Goal: Task Accomplishment & Management: Use online tool/utility

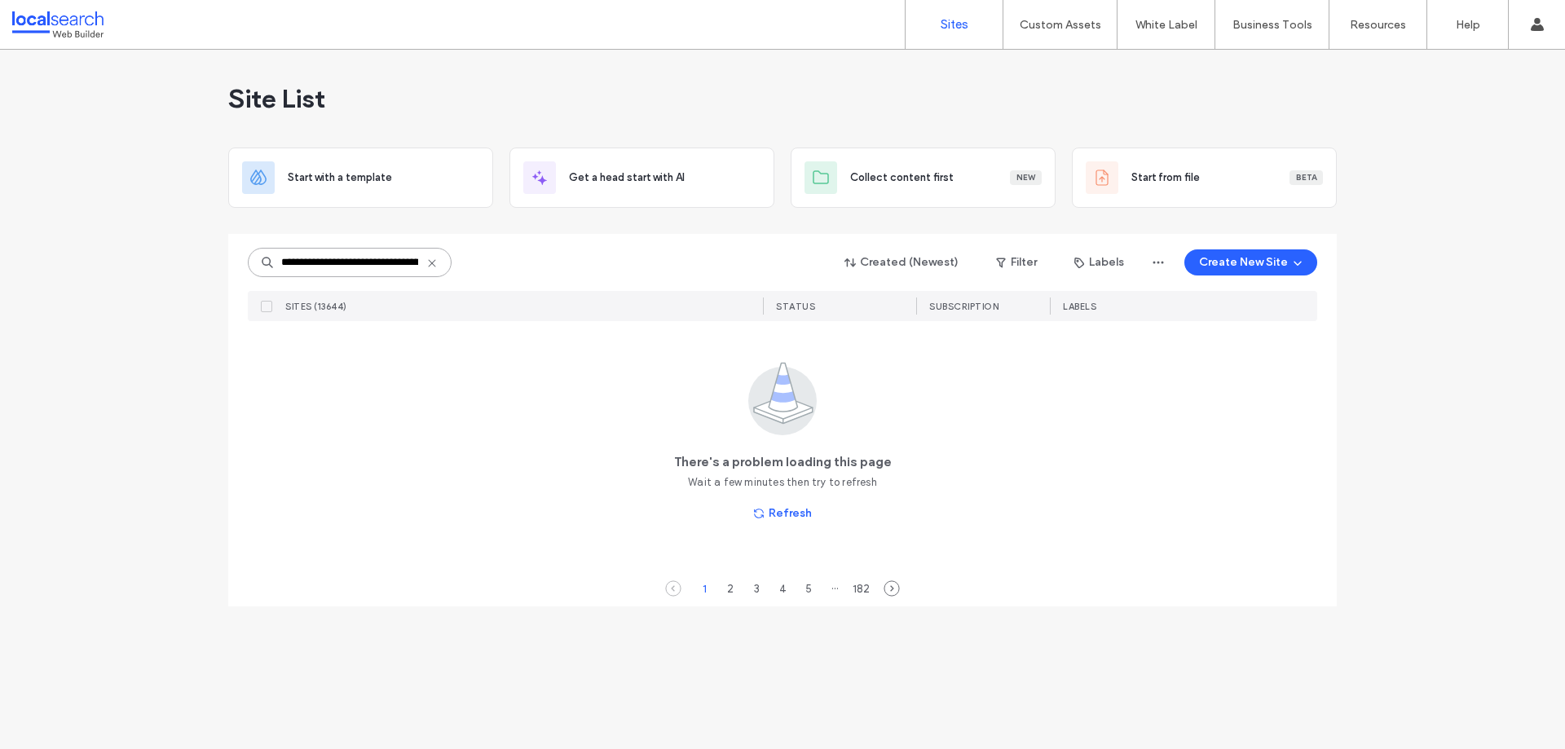
click at [305, 260] on input at bounding box center [350, 262] width 204 height 29
paste input
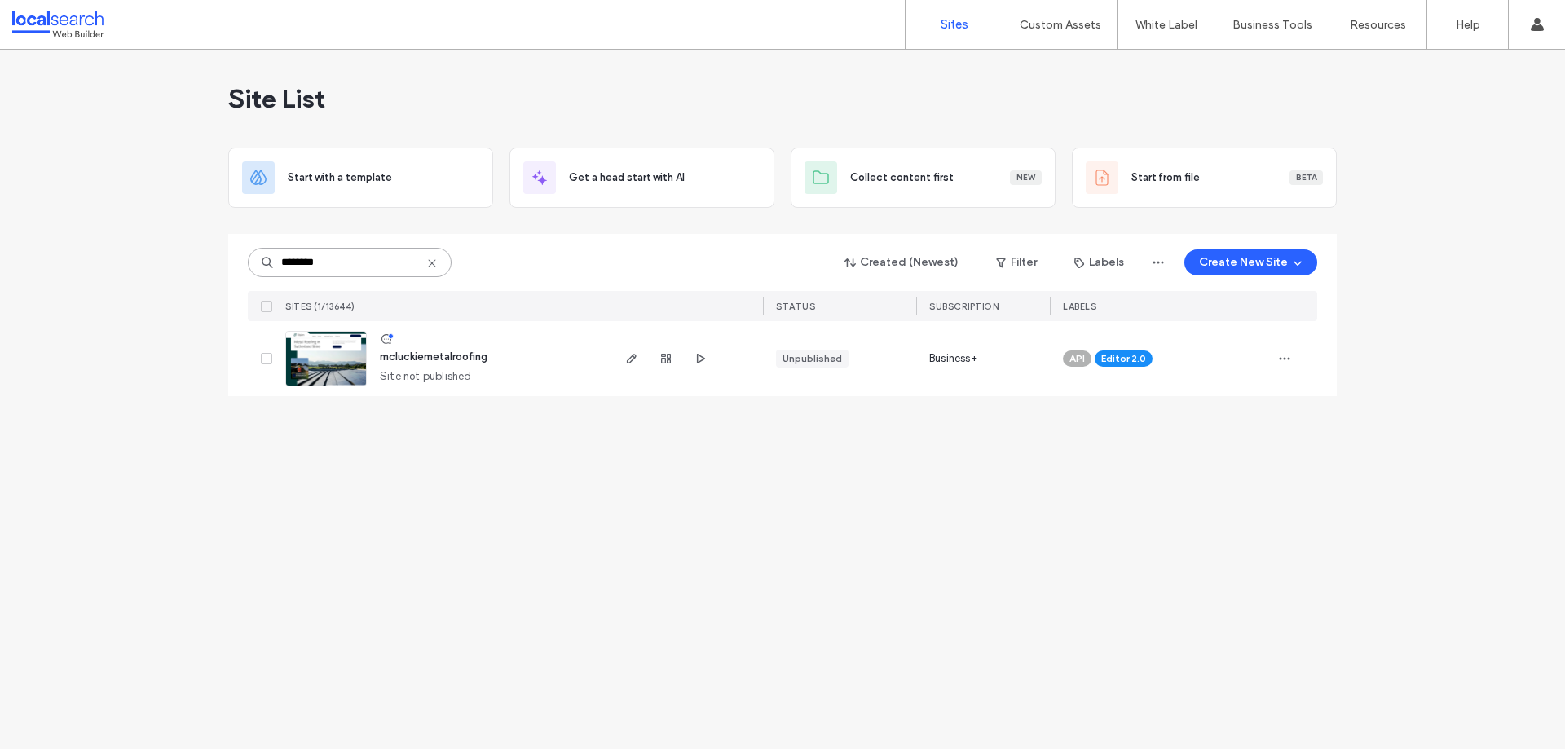
type input "********"
click at [323, 374] on img at bounding box center [326, 387] width 80 height 111
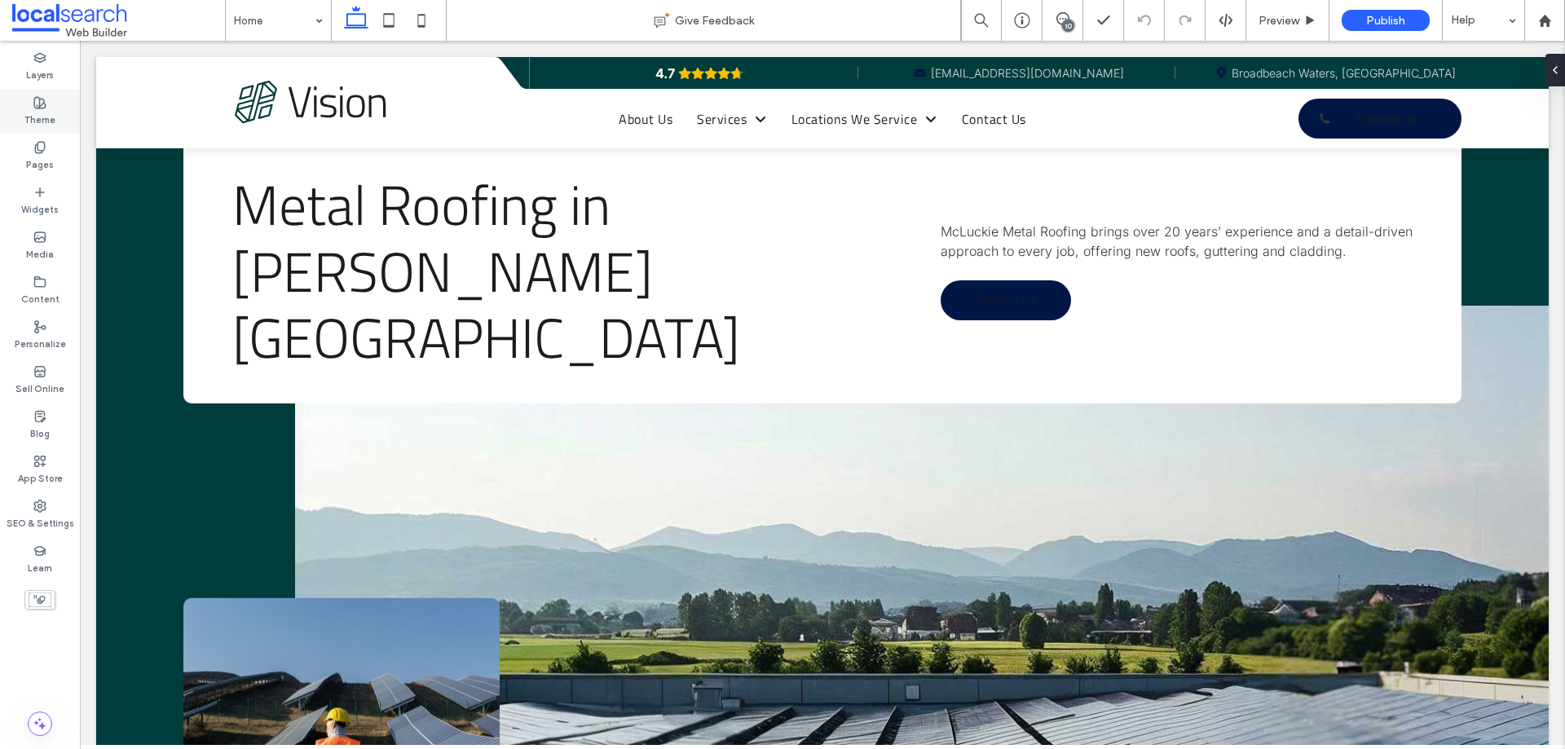
click at [29, 115] on label "Theme" at bounding box center [39, 118] width 31 height 18
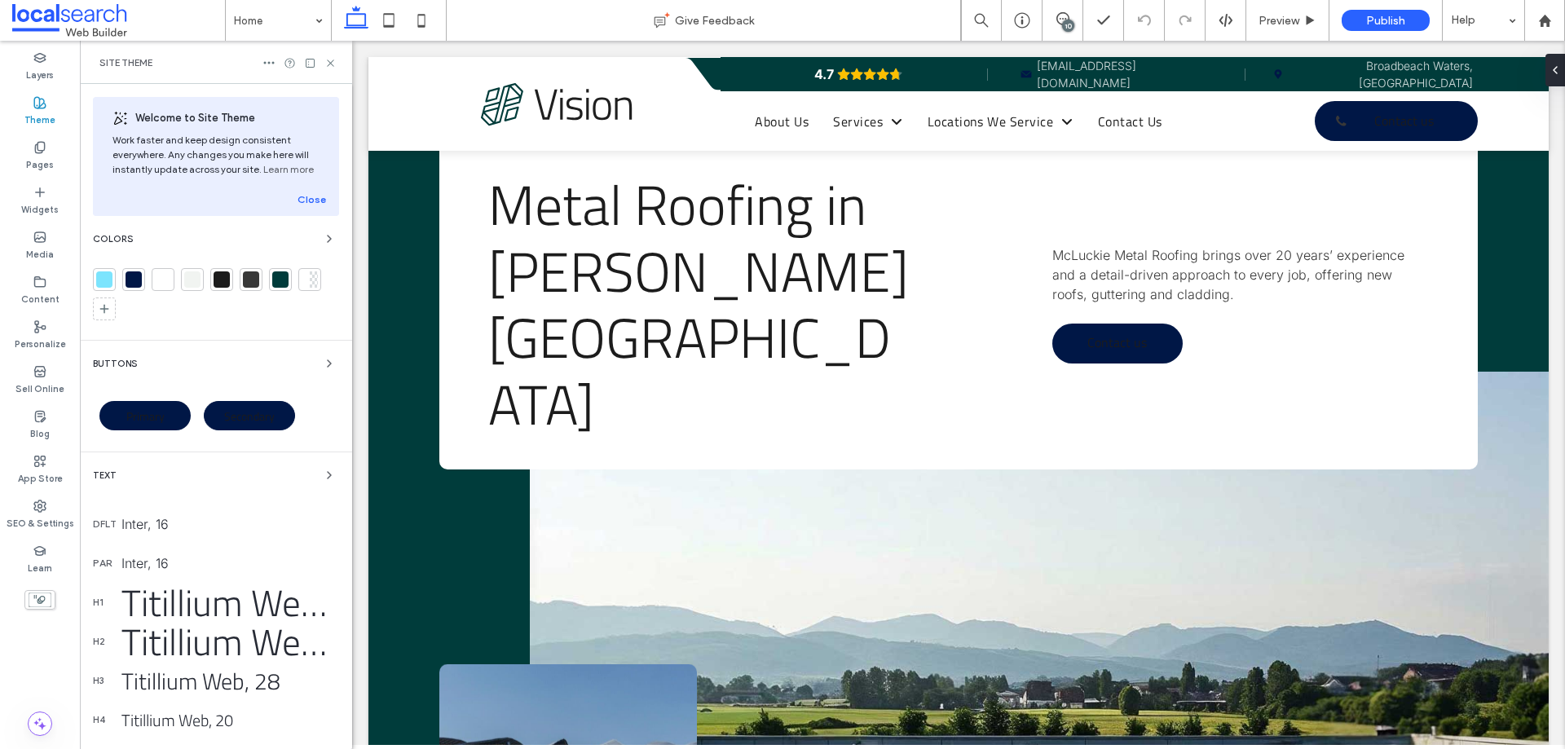
click at [128, 276] on div at bounding box center [134, 279] width 16 height 16
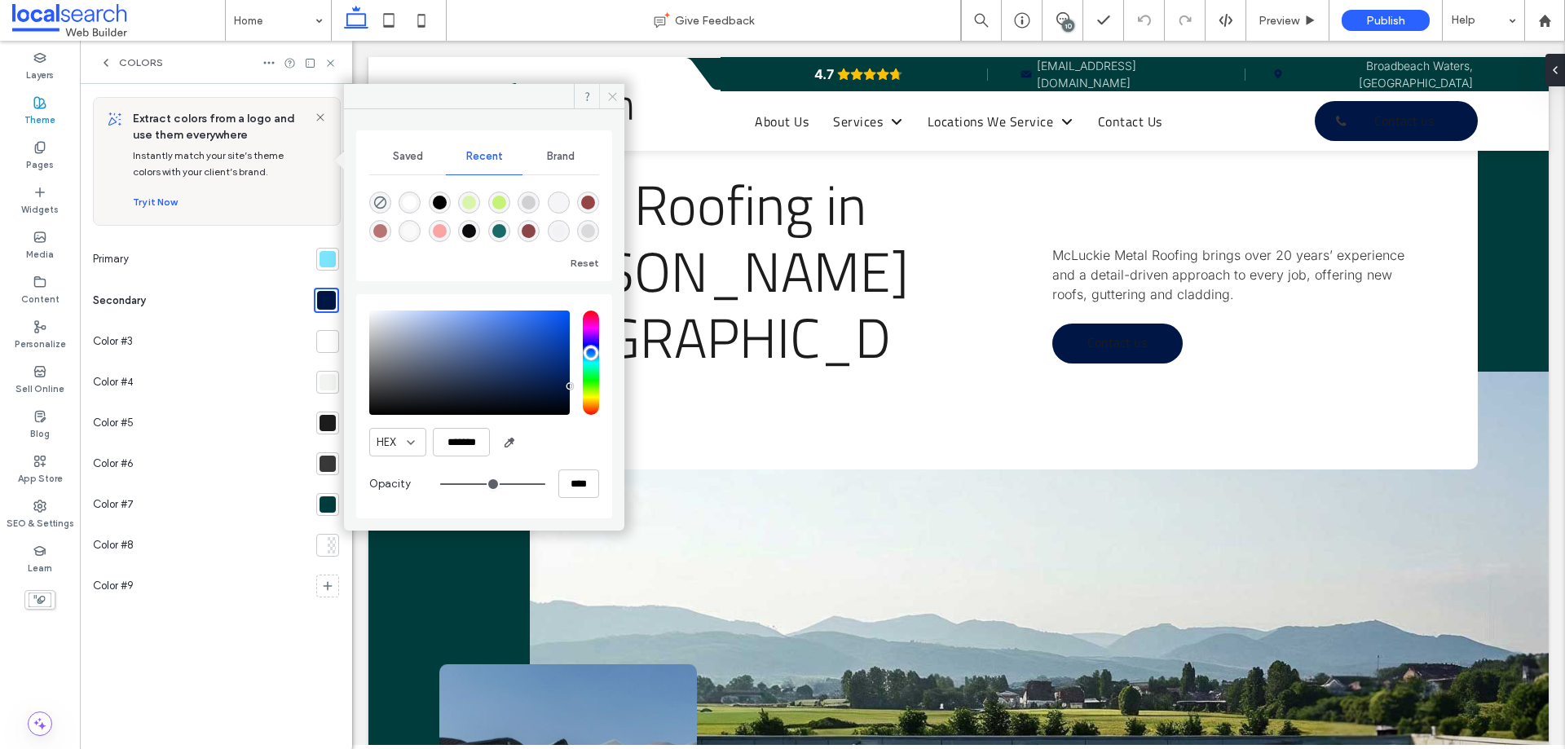
click at [618, 90] on icon at bounding box center [613, 96] width 12 height 12
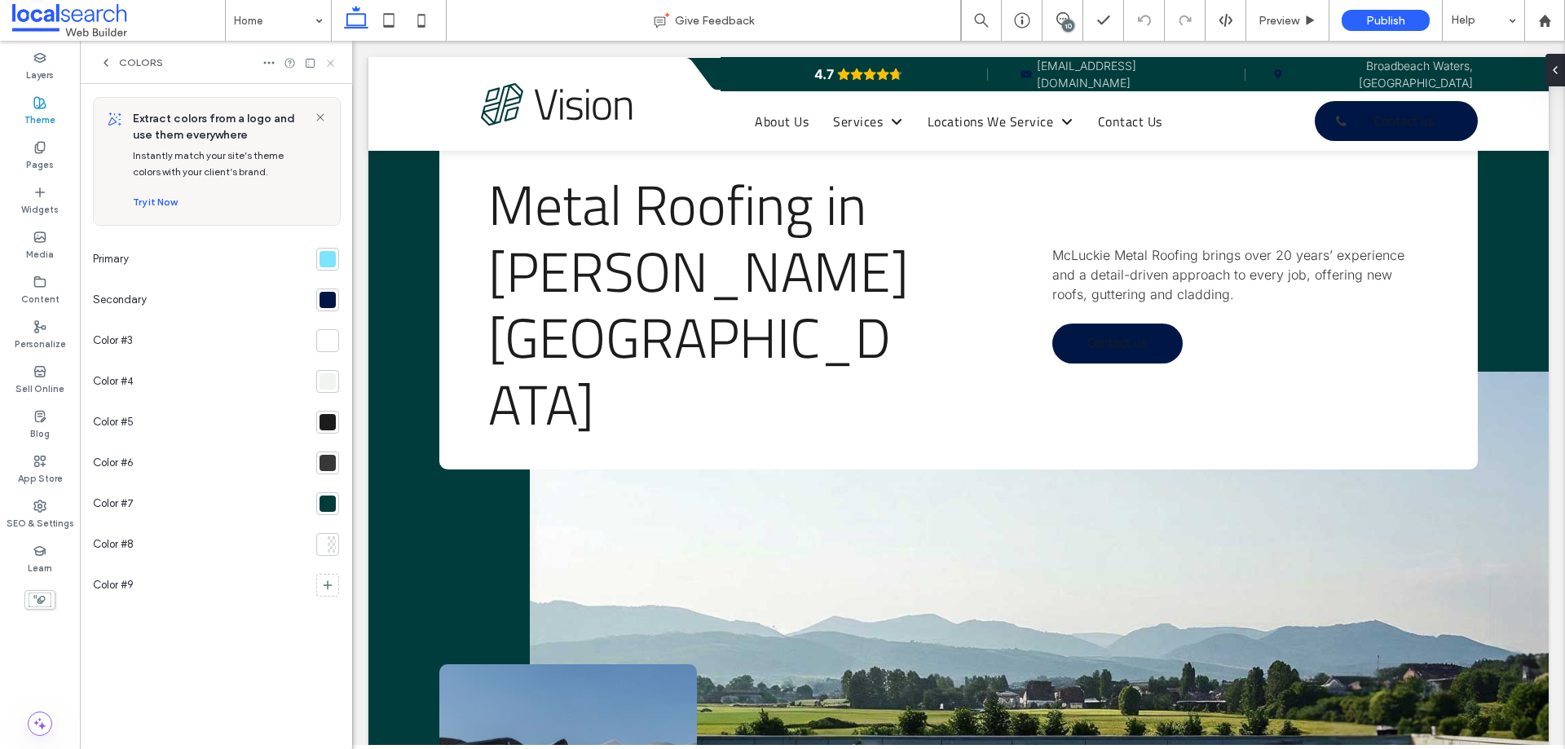
click at [331, 63] on use at bounding box center [330, 63] width 7 height 7
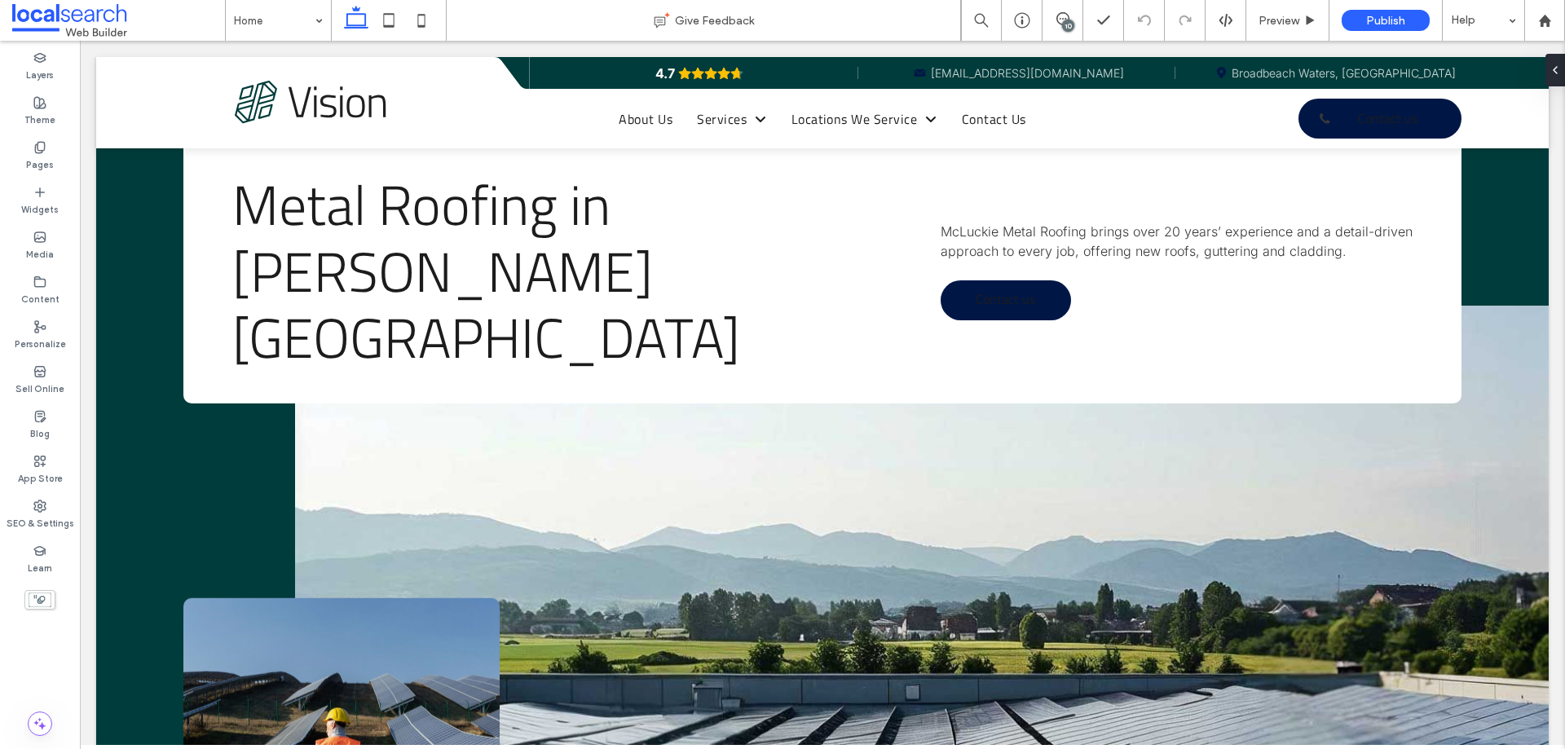
click at [1063, 28] on div "10" at bounding box center [1068, 26] width 12 height 12
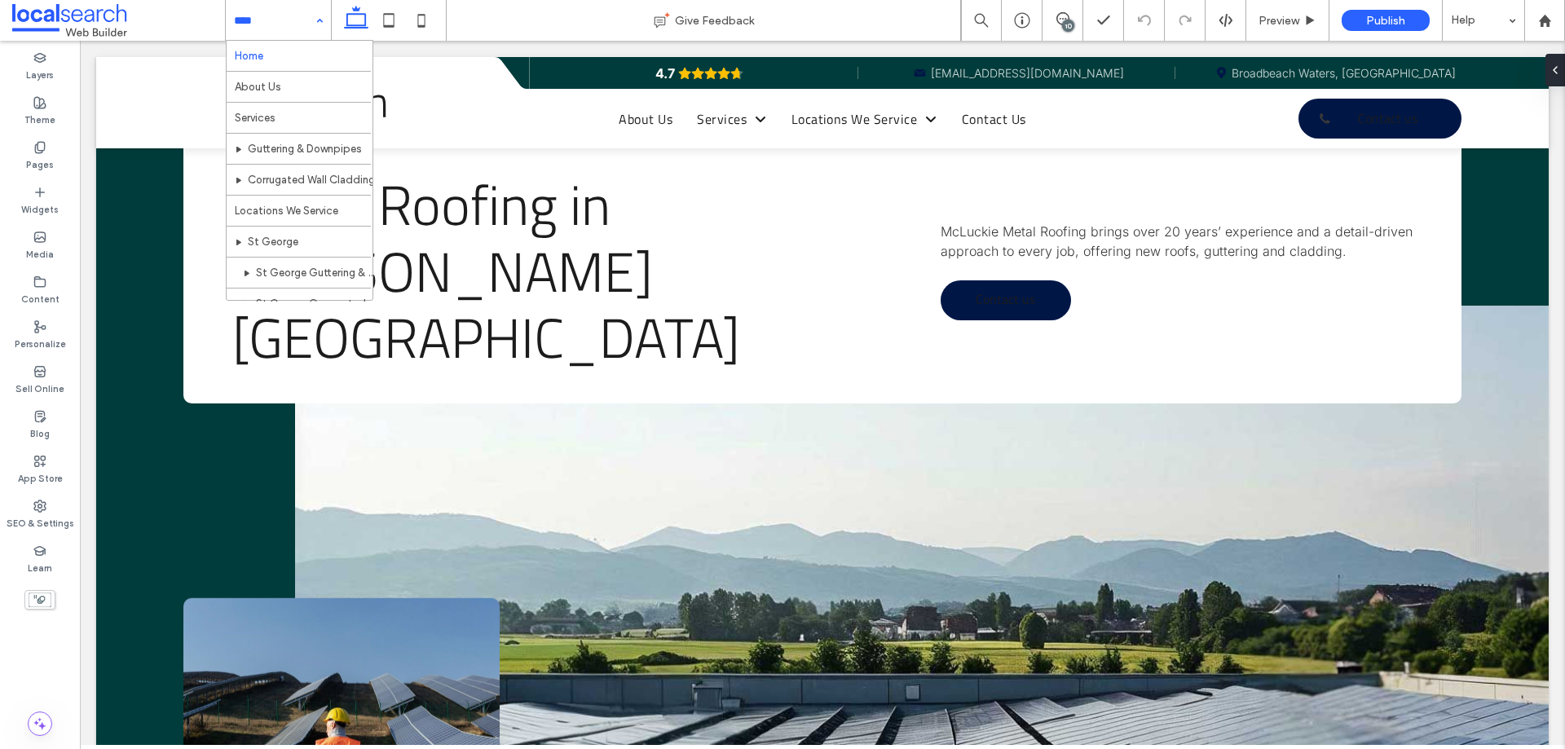
click at [337, 16] on div at bounding box center [389, 20] width 116 height 41
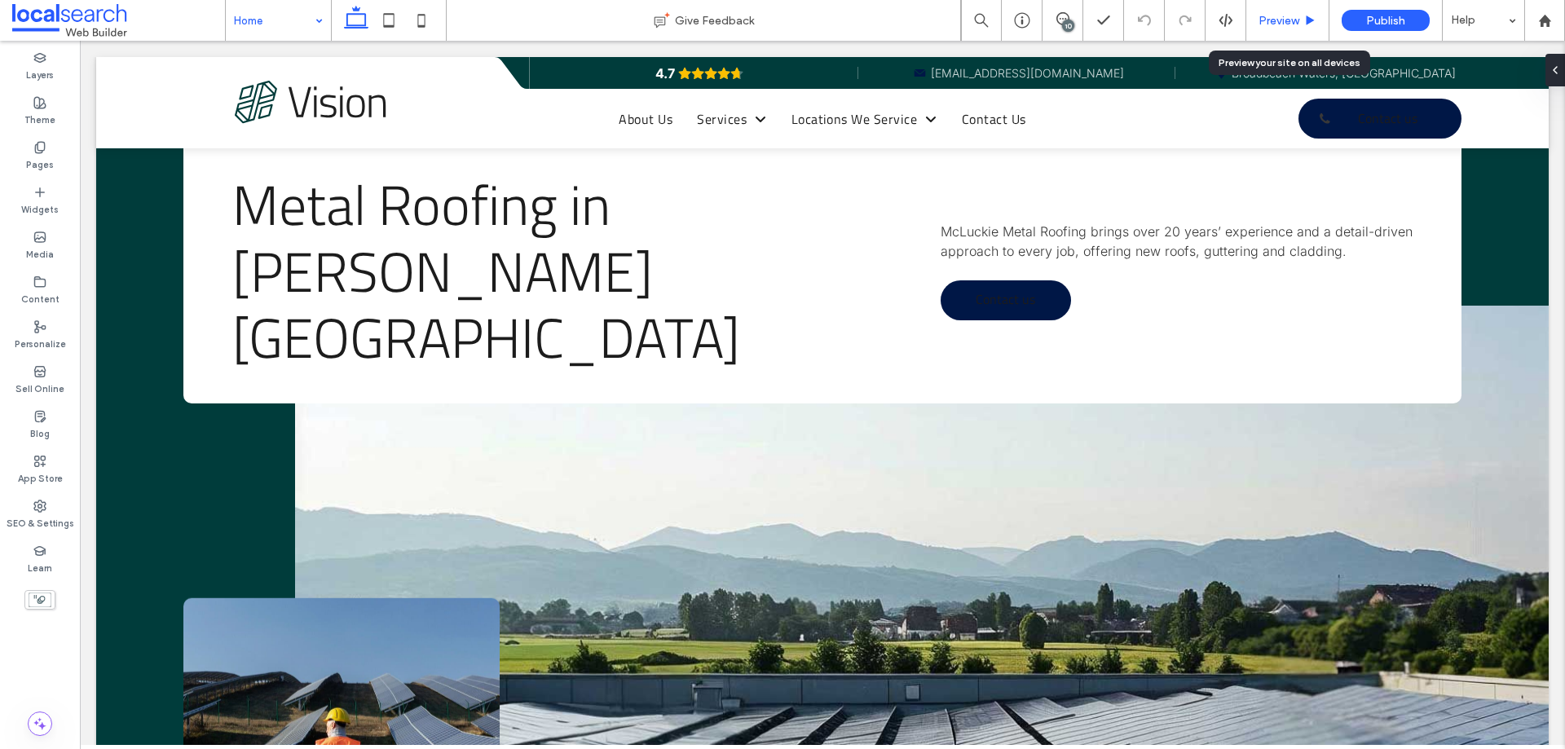
click at [1278, 20] on span "Preview" at bounding box center [1279, 21] width 41 height 14
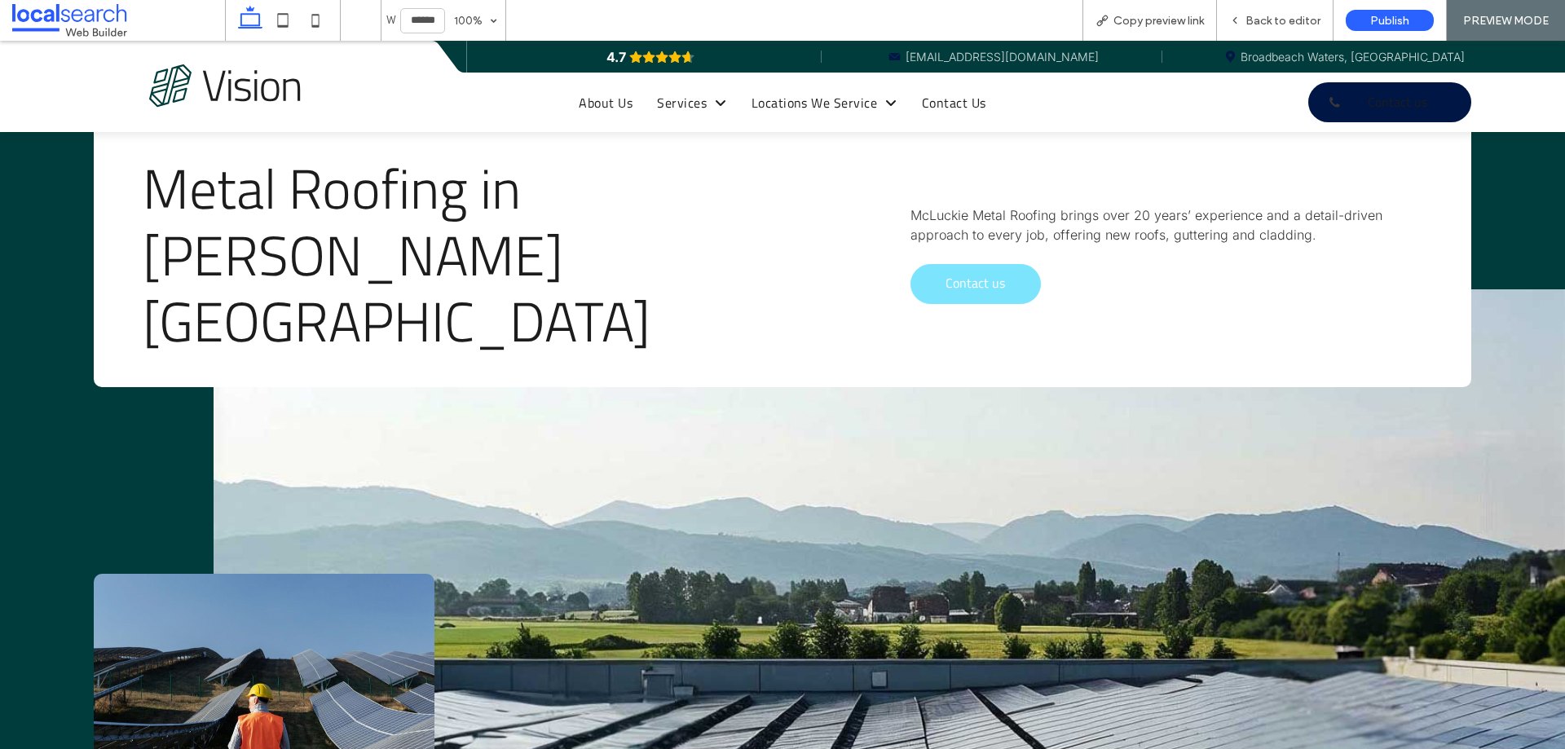
click at [951, 265] on span "Contact us" at bounding box center [976, 283] width 60 height 36
click at [688, 107] on span "Services" at bounding box center [691, 103] width 69 height 20
click at [1256, 11] on div "Back to editor" at bounding box center [1275, 20] width 117 height 41
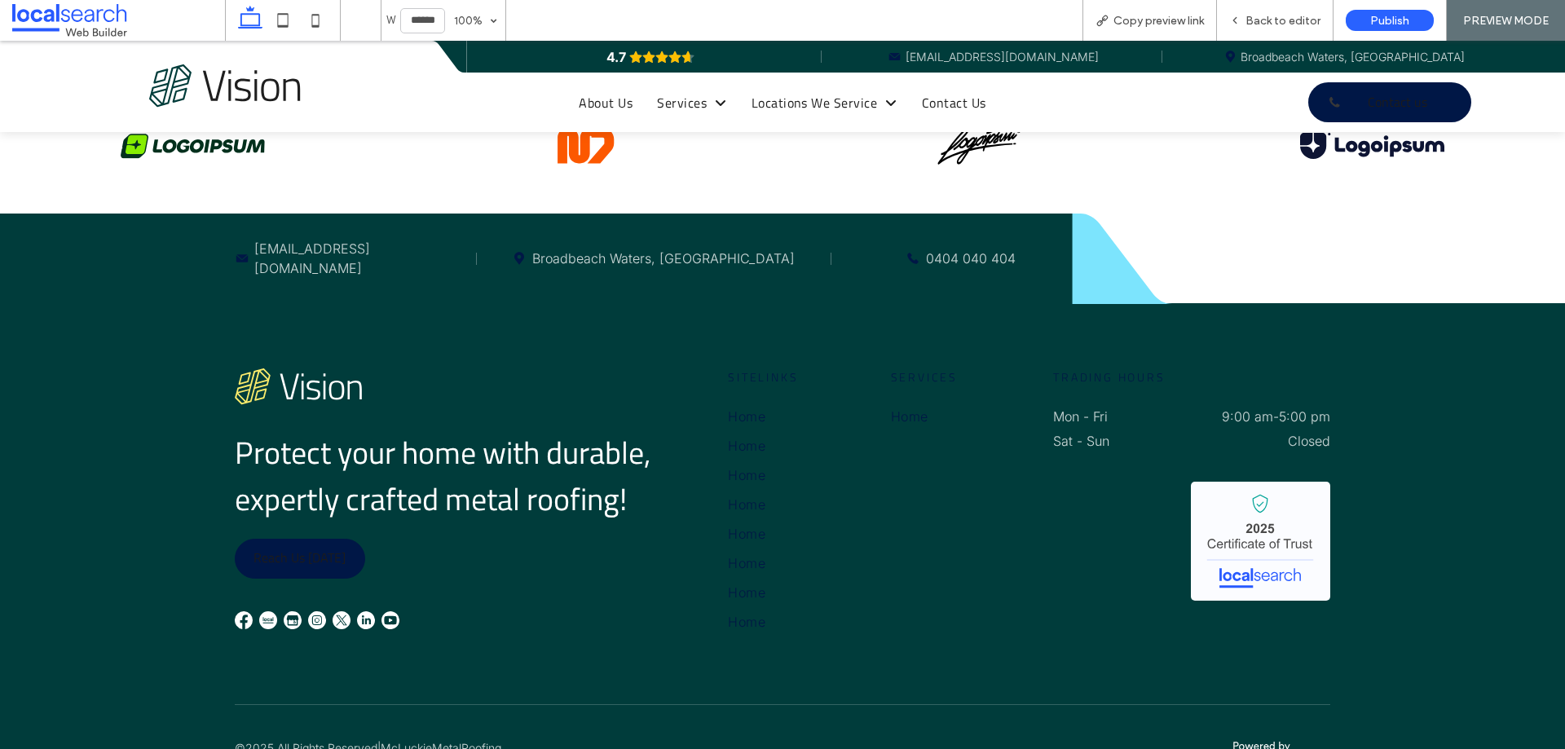
scroll to position [4047, 0]
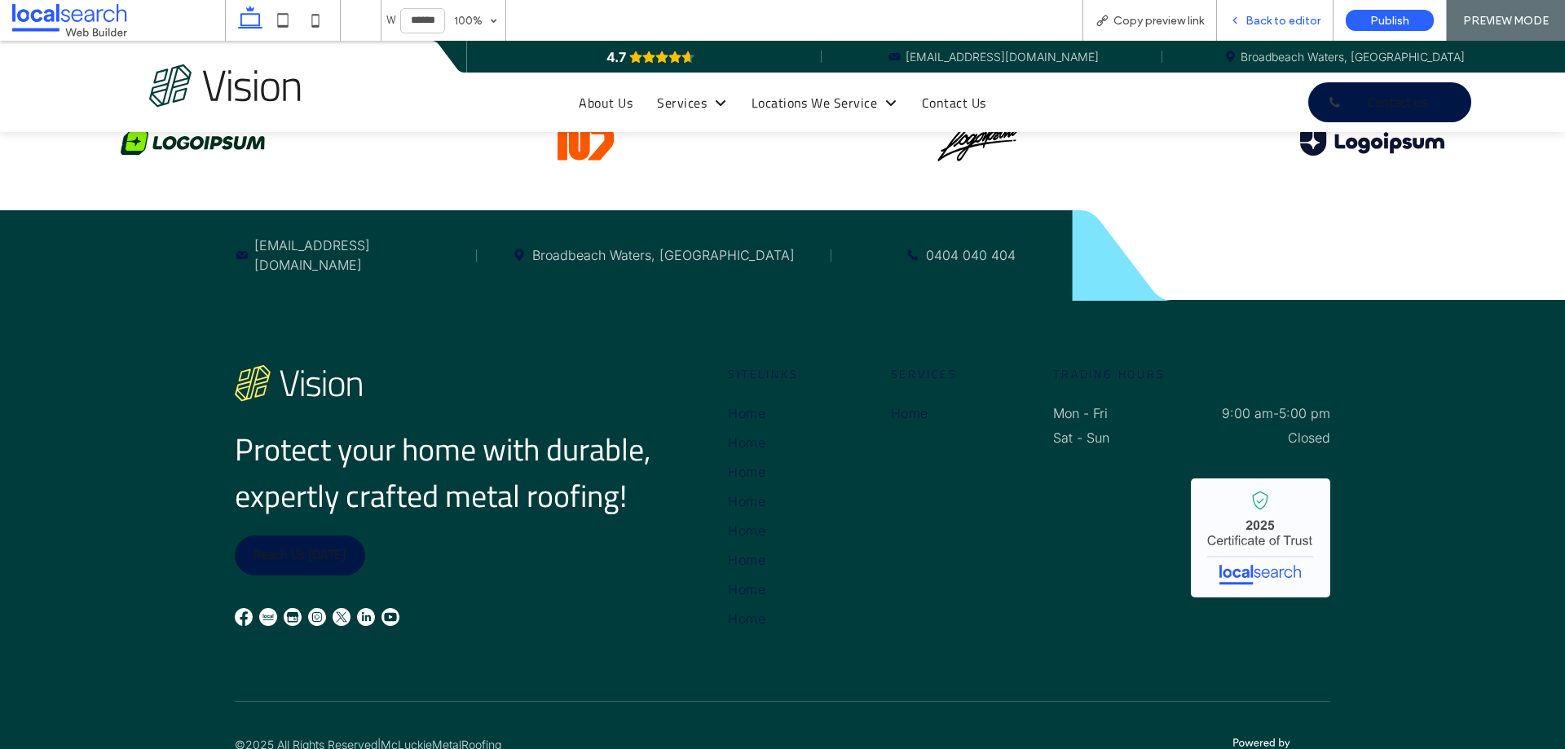
click at [1256, 19] on span "Back to editor" at bounding box center [1283, 21] width 75 height 14
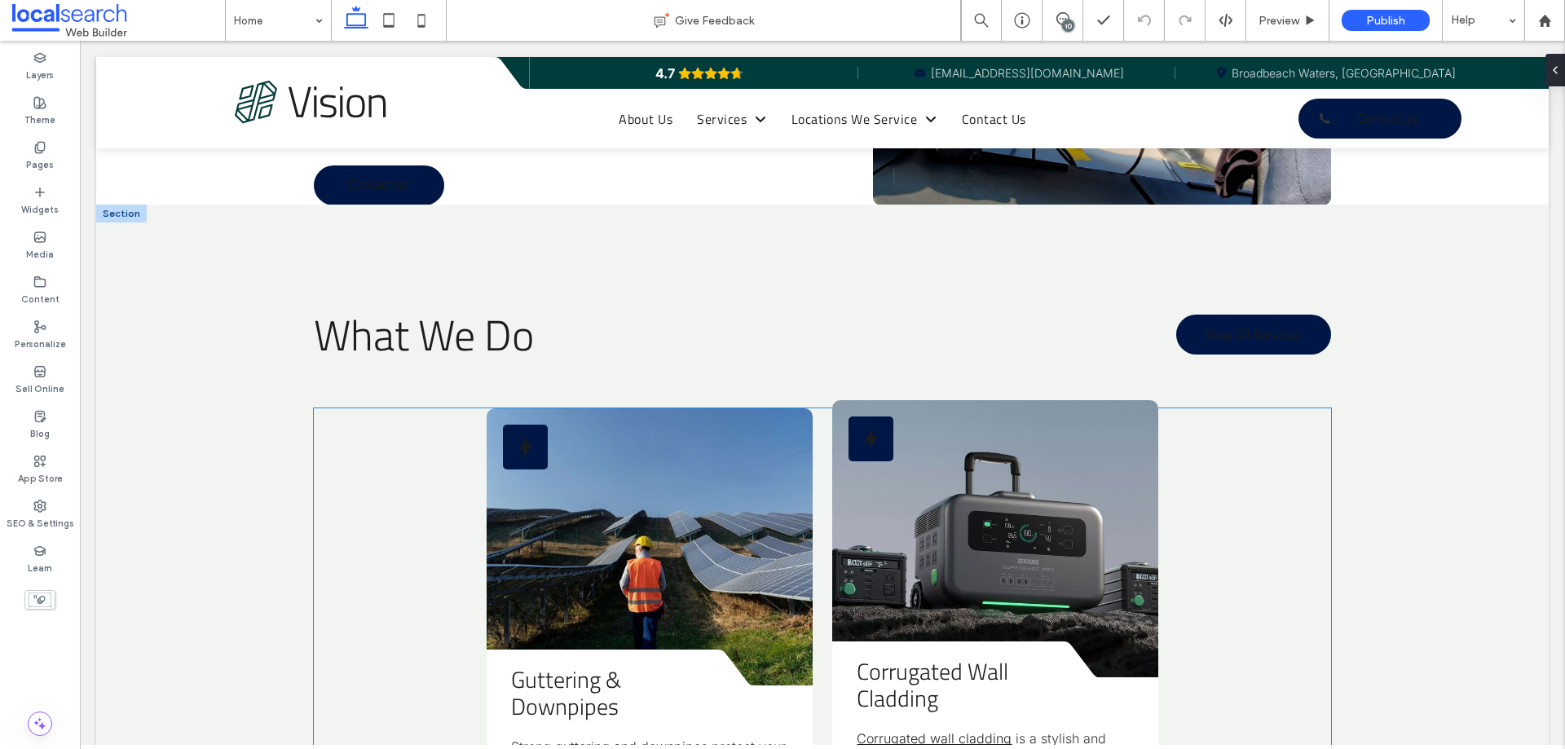
scroll to position [1463, 0]
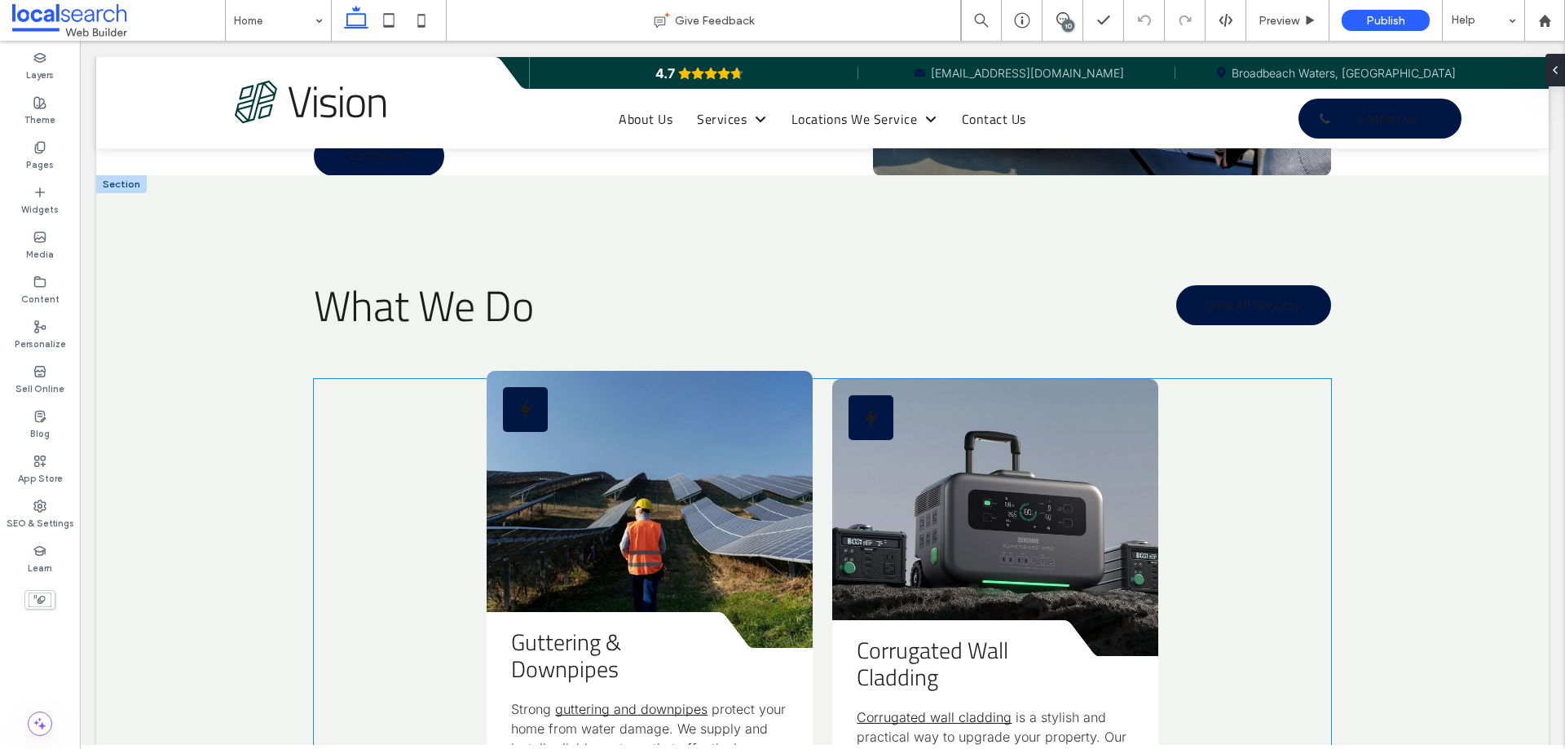
click at [509, 387] on div at bounding box center [525, 409] width 45 height 45
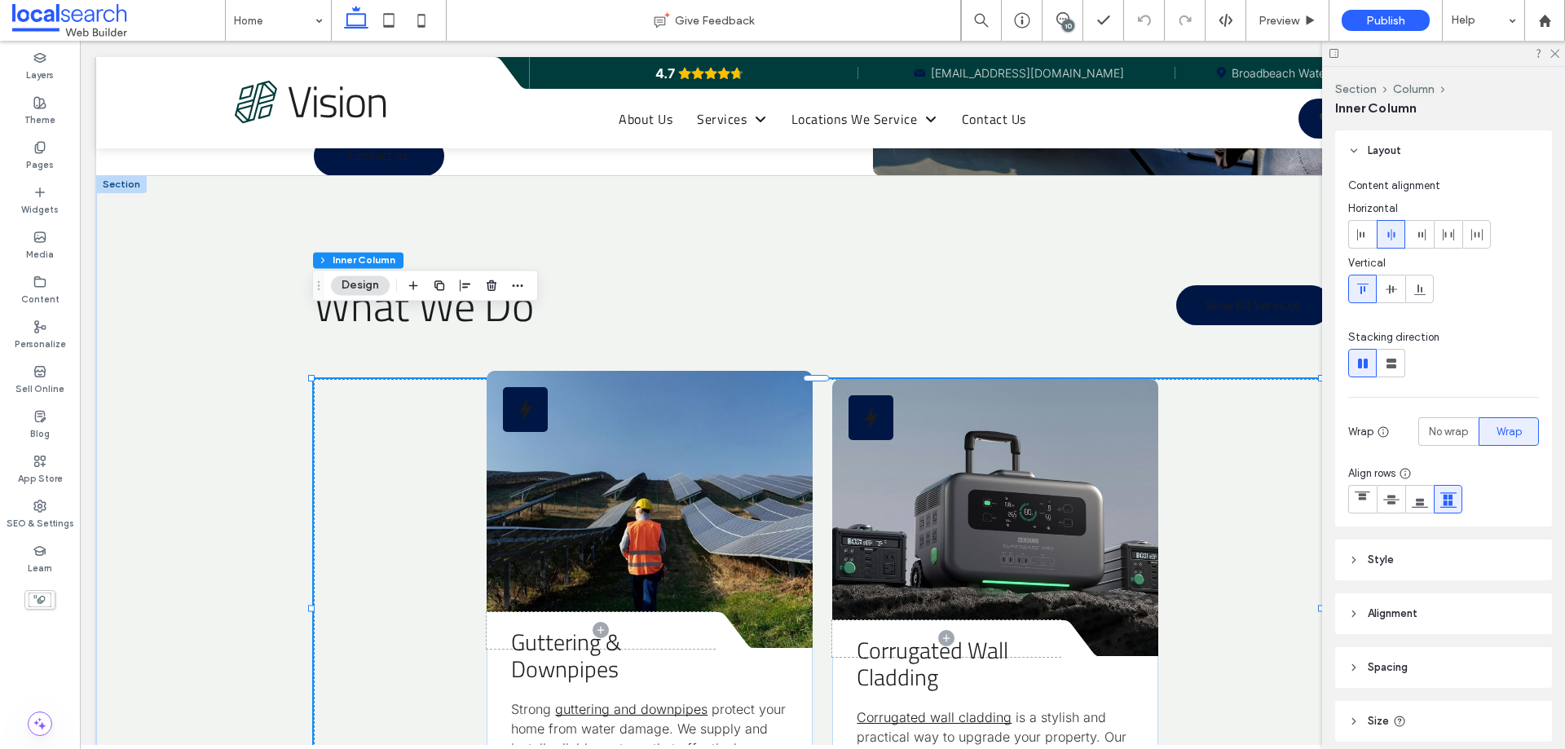
click at [509, 387] on div at bounding box center [525, 409] width 45 height 45
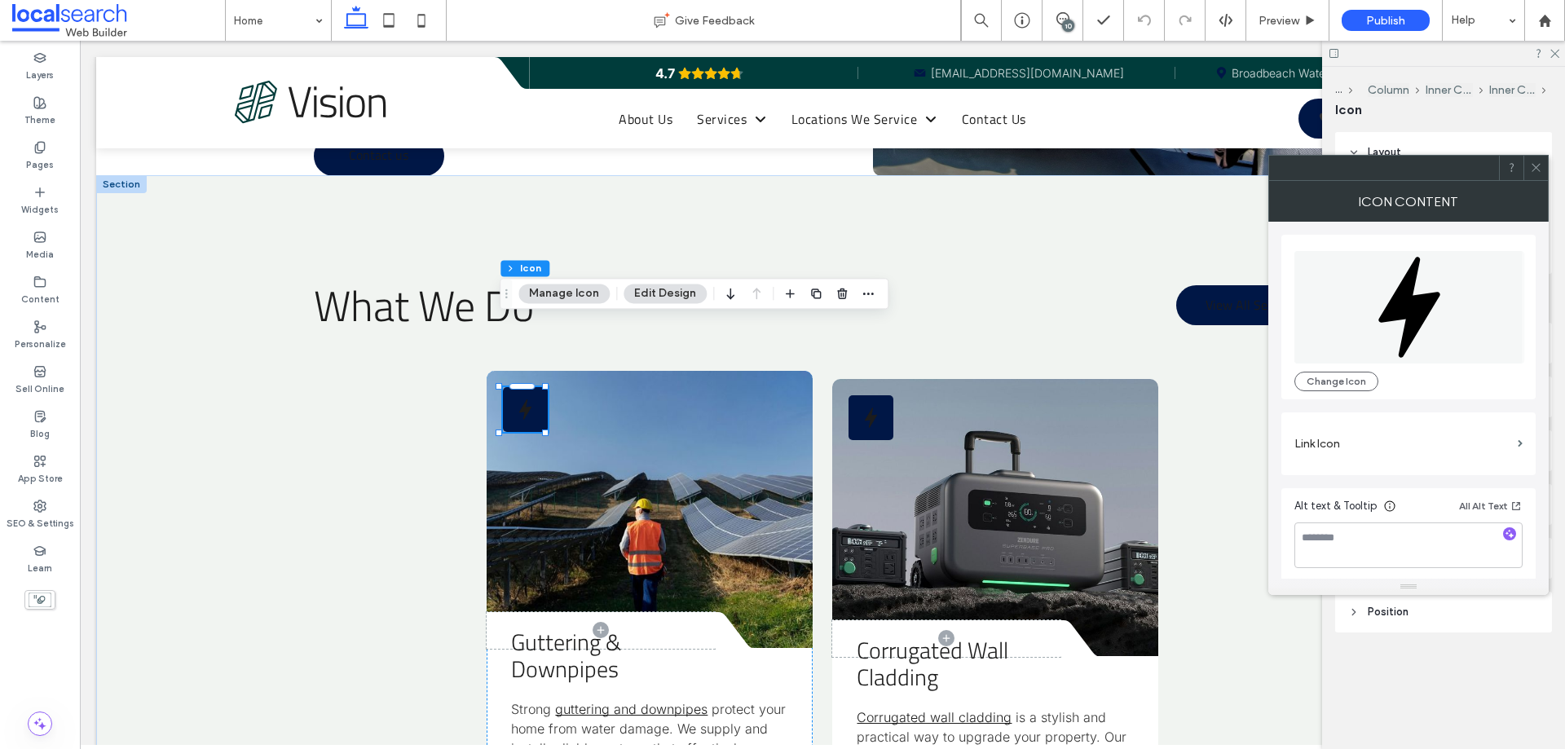
click at [509, 387] on div at bounding box center [525, 409] width 45 height 45
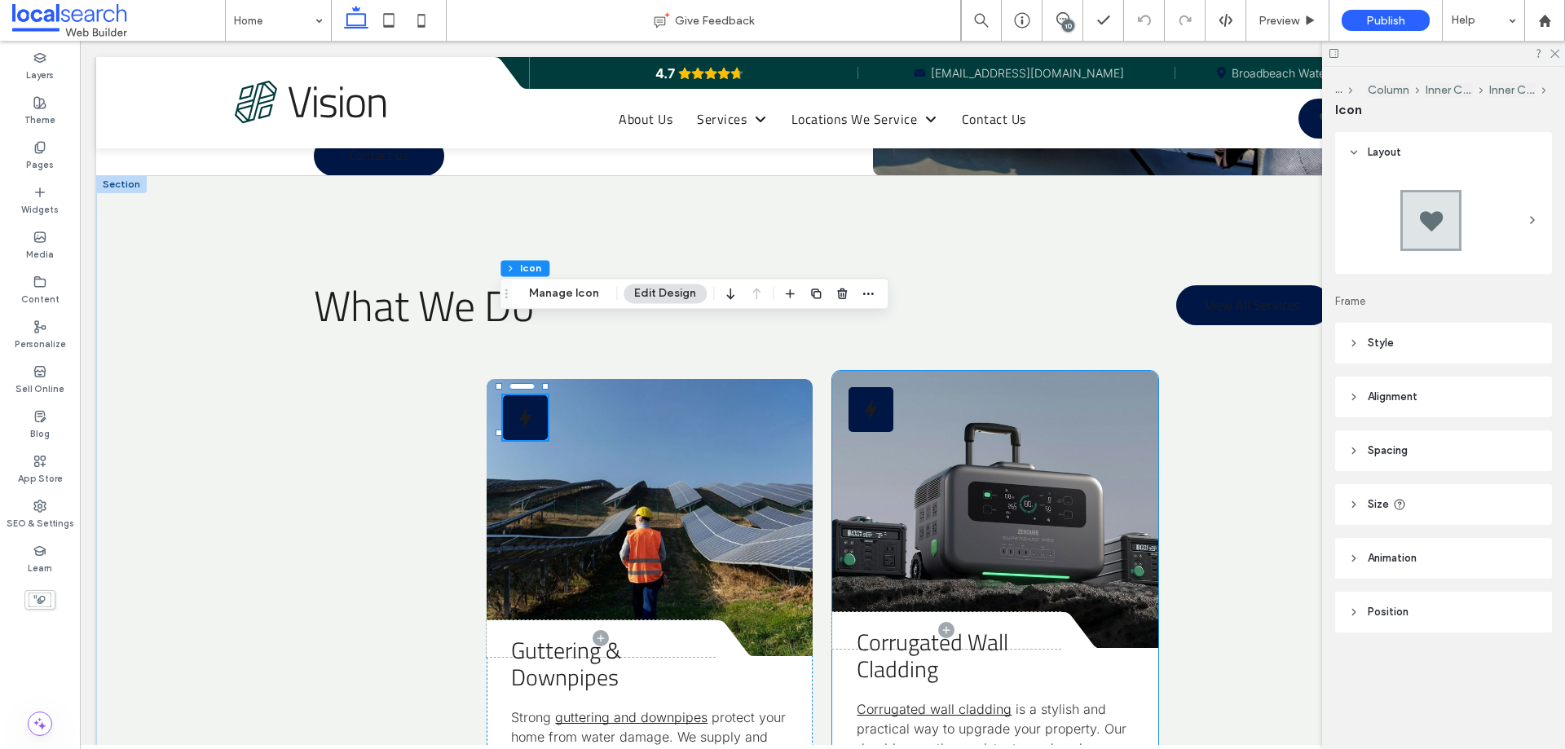
click at [866, 387] on div at bounding box center [871, 409] width 45 height 45
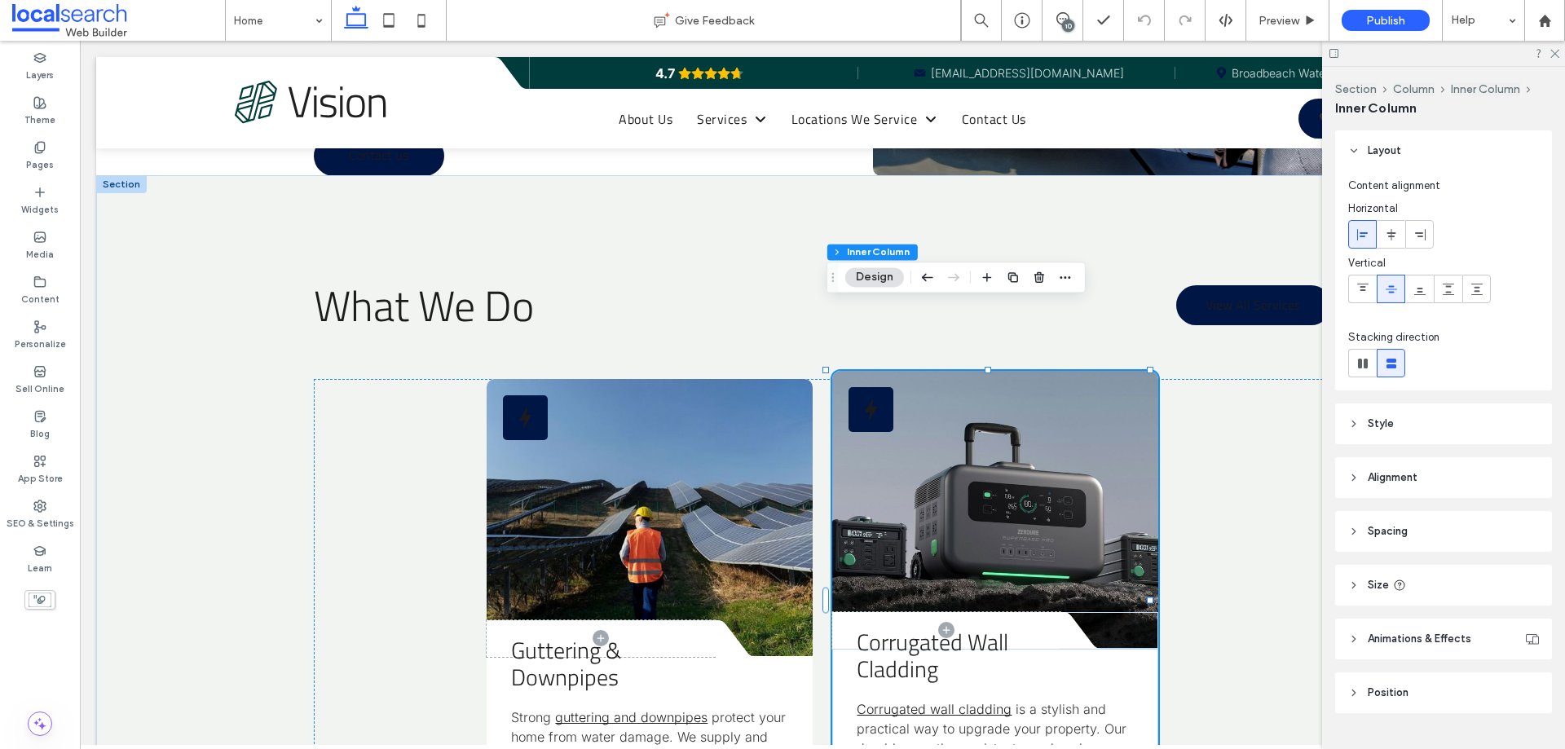
click at [866, 387] on div at bounding box center [871, 409] width 45 height 45
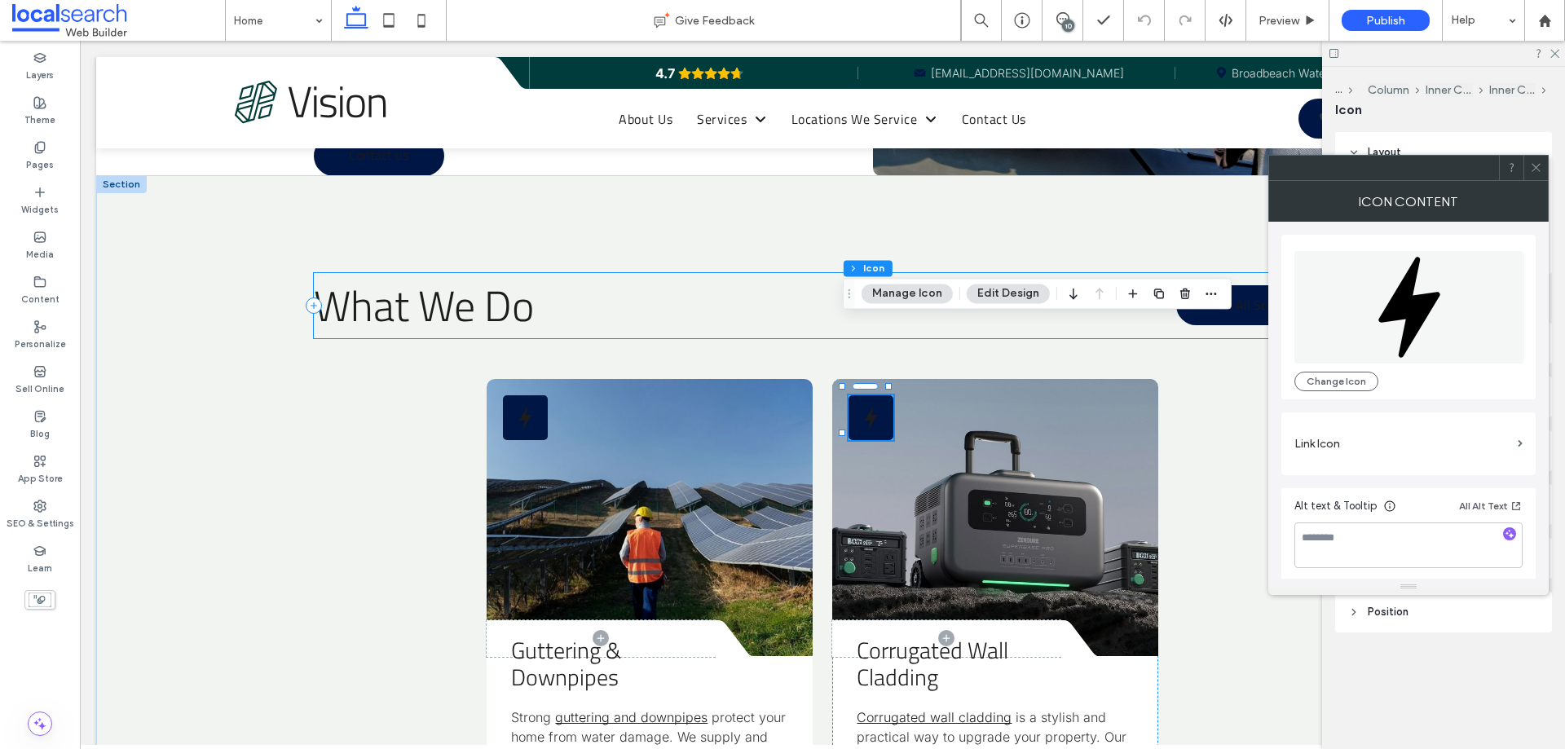
click at [826, 273] on div "What We Do View All Services" at bounding box center [822, 305] width 1017 height 65
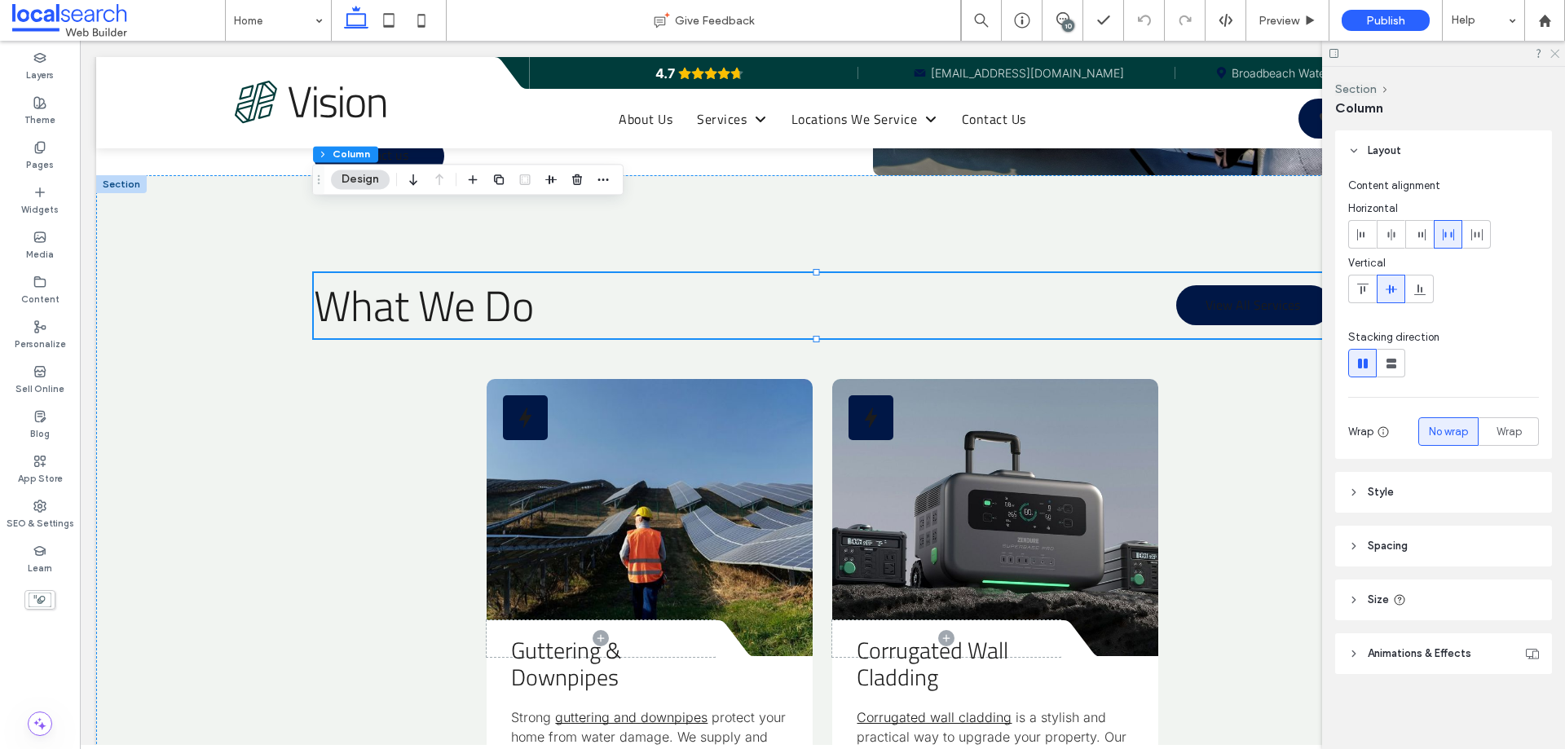
click at [1556, 53] on icon at bounding box center [1554, 52] width 11 height 11
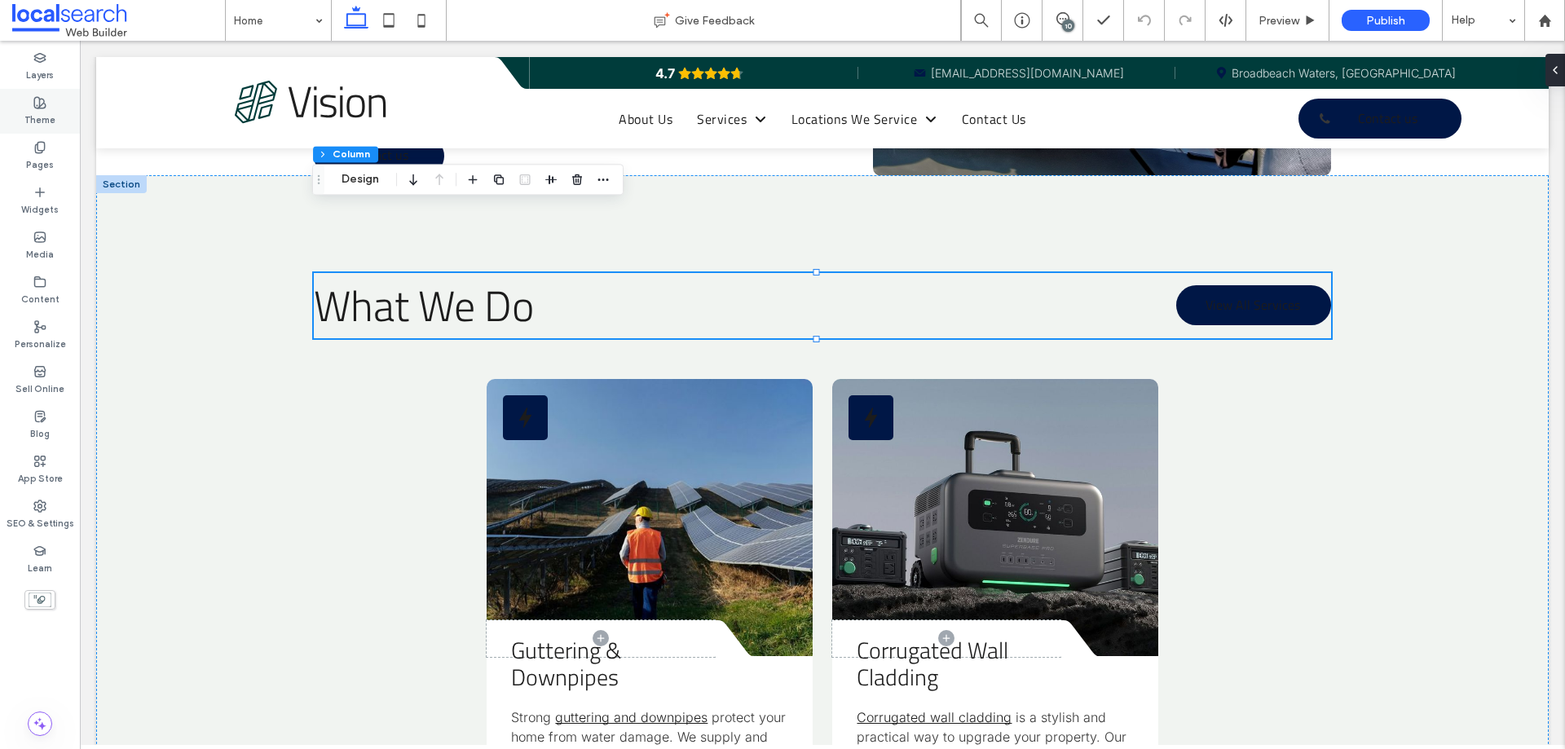
click at [60, 96] on div "Theme" at bounding box center [40, 111] width 80 height 45
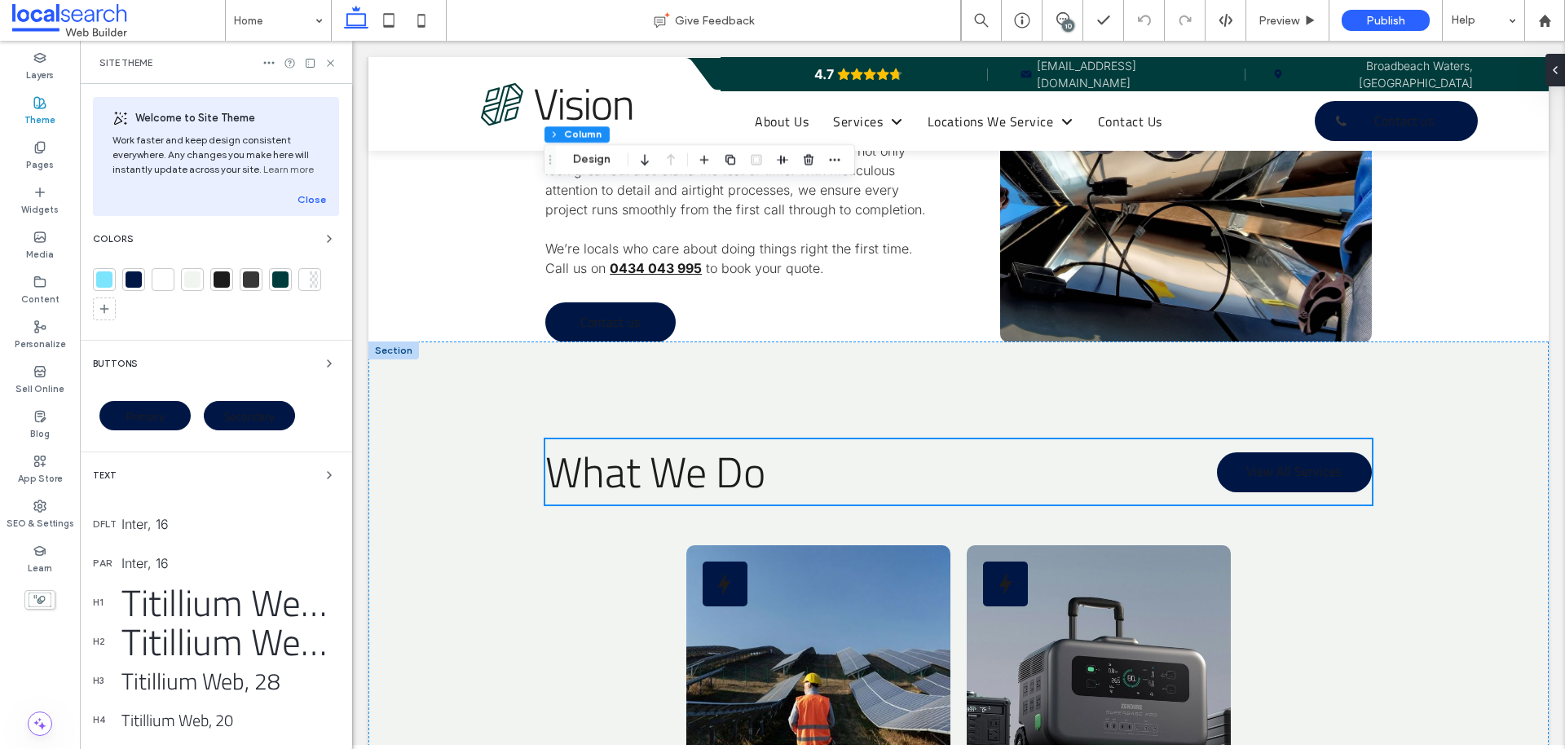
scroll to position [1583, 0]
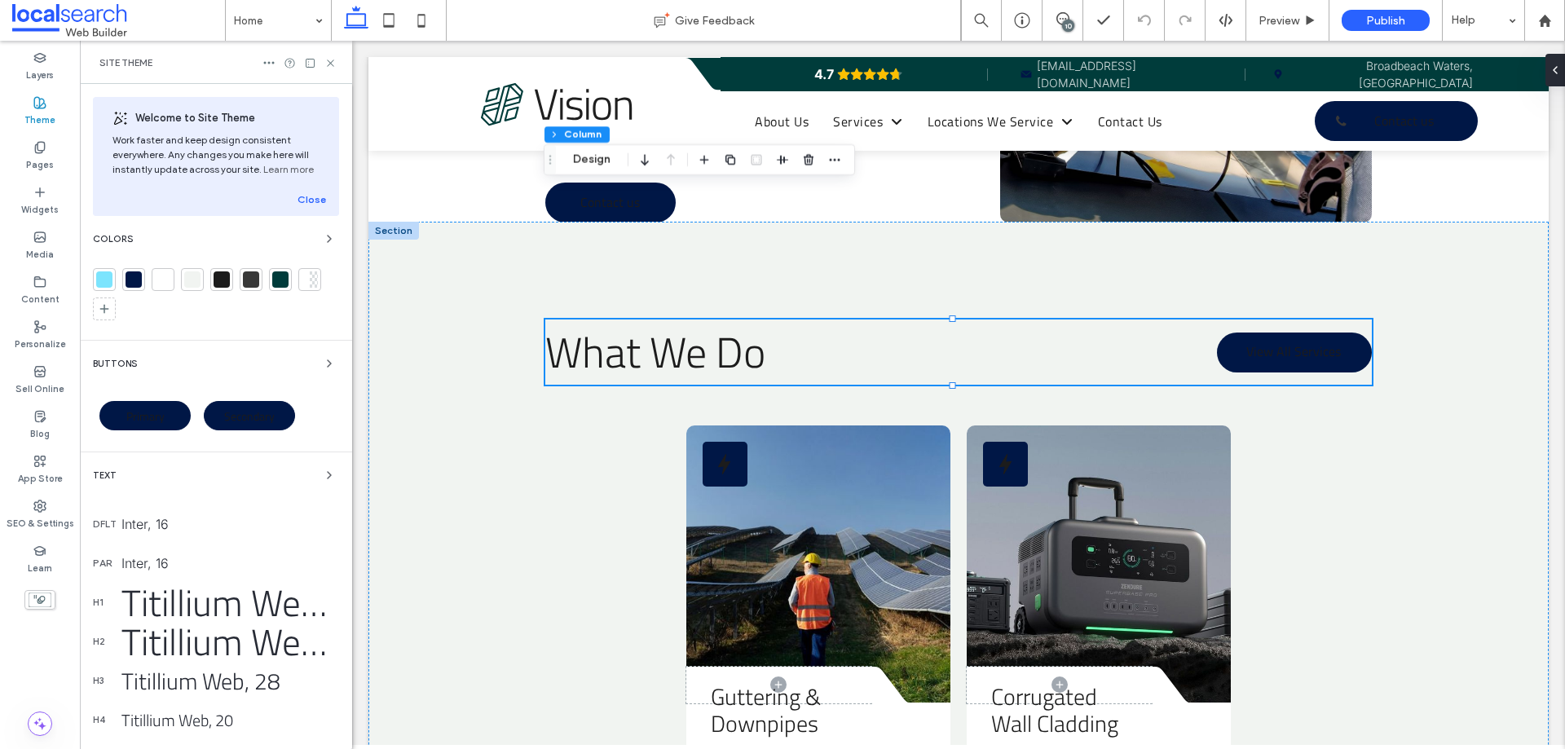
click at [130, 280] on div at bounding box center [134, 279] width 16 height 16
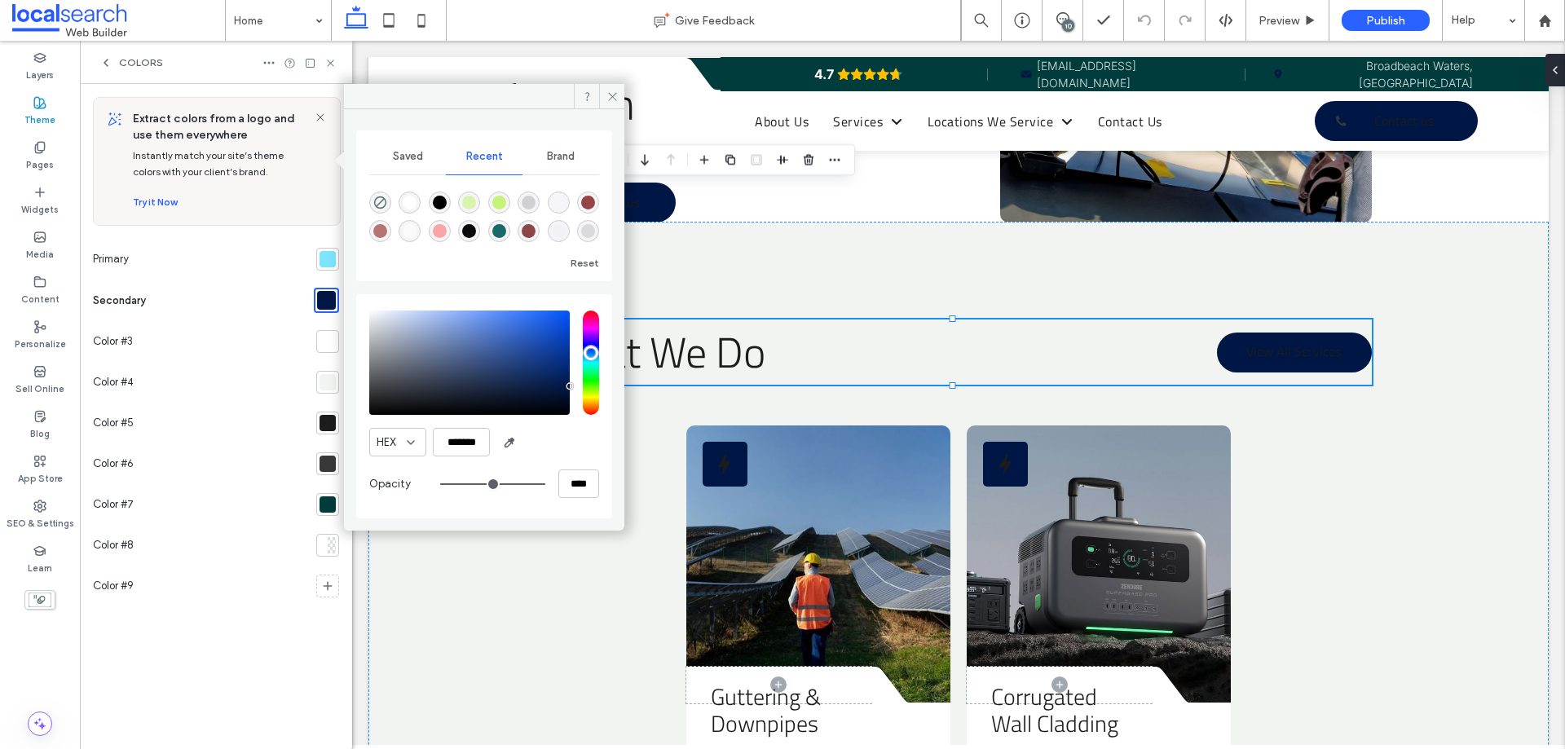
click at [324, 263] on div at bounding box center [328, 259] width 16 height 16
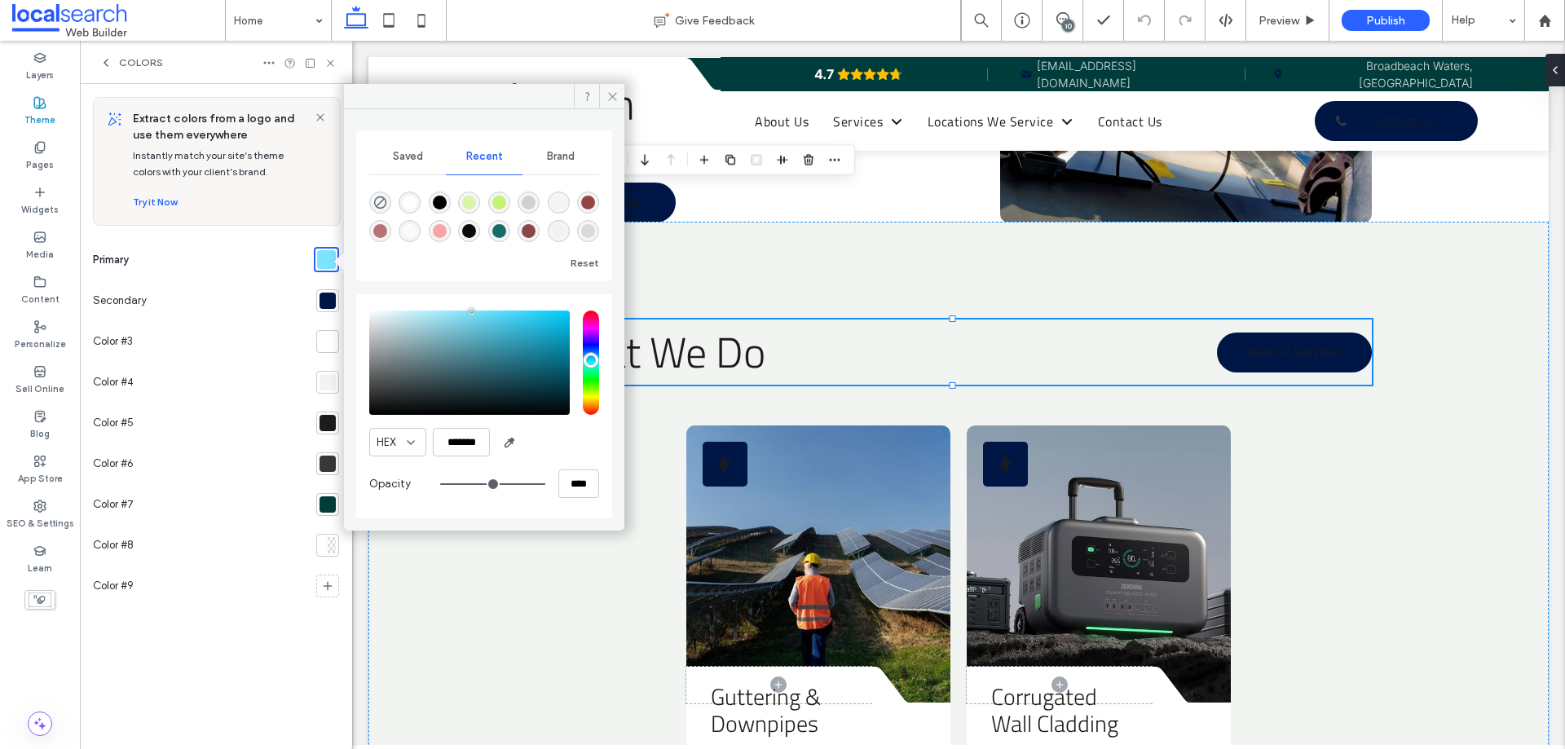
click at [328, 299] on div at bounding box center [328, 301] width 16 height 16
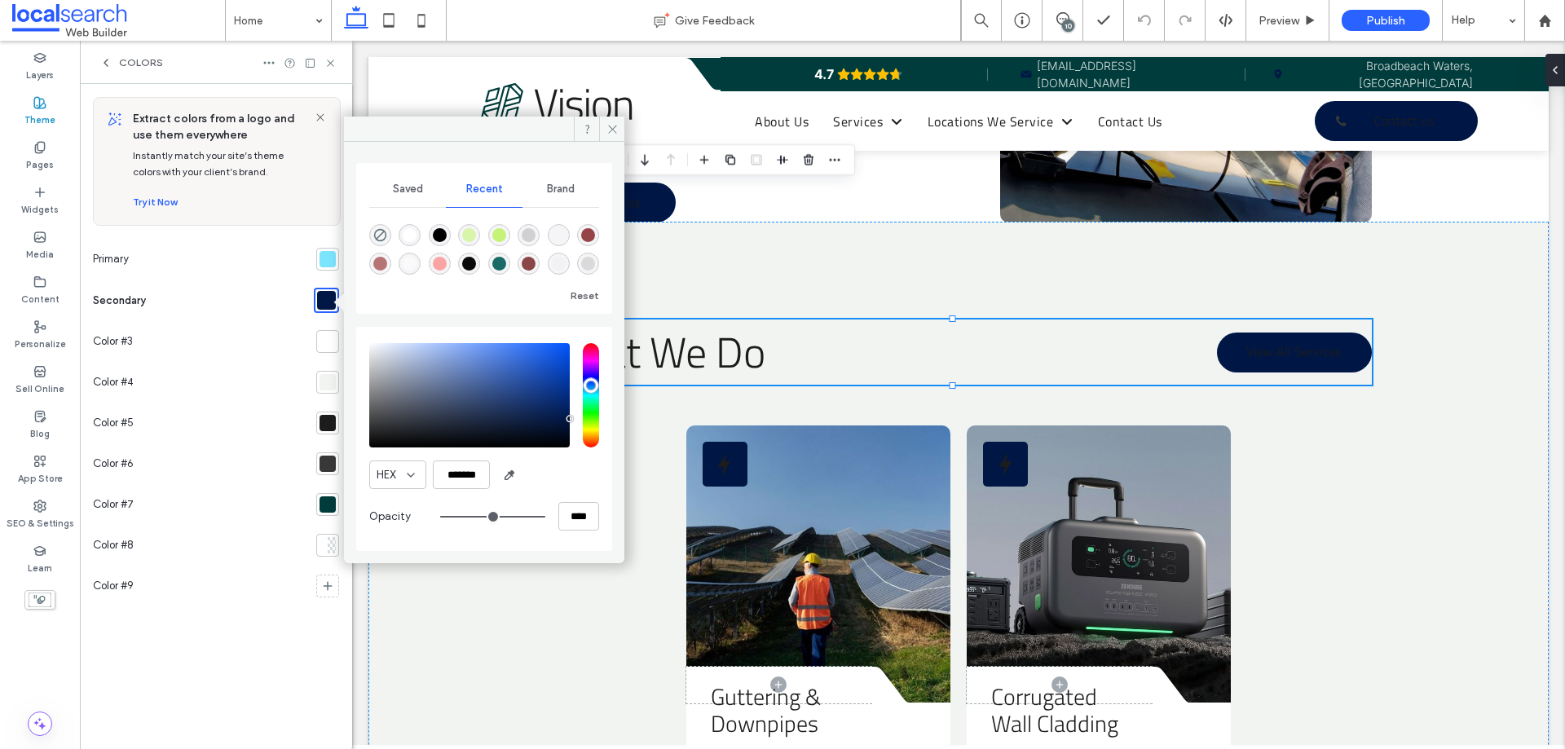
click at [320, 335] on div at bounding box center [328, 341] width 16 height 16
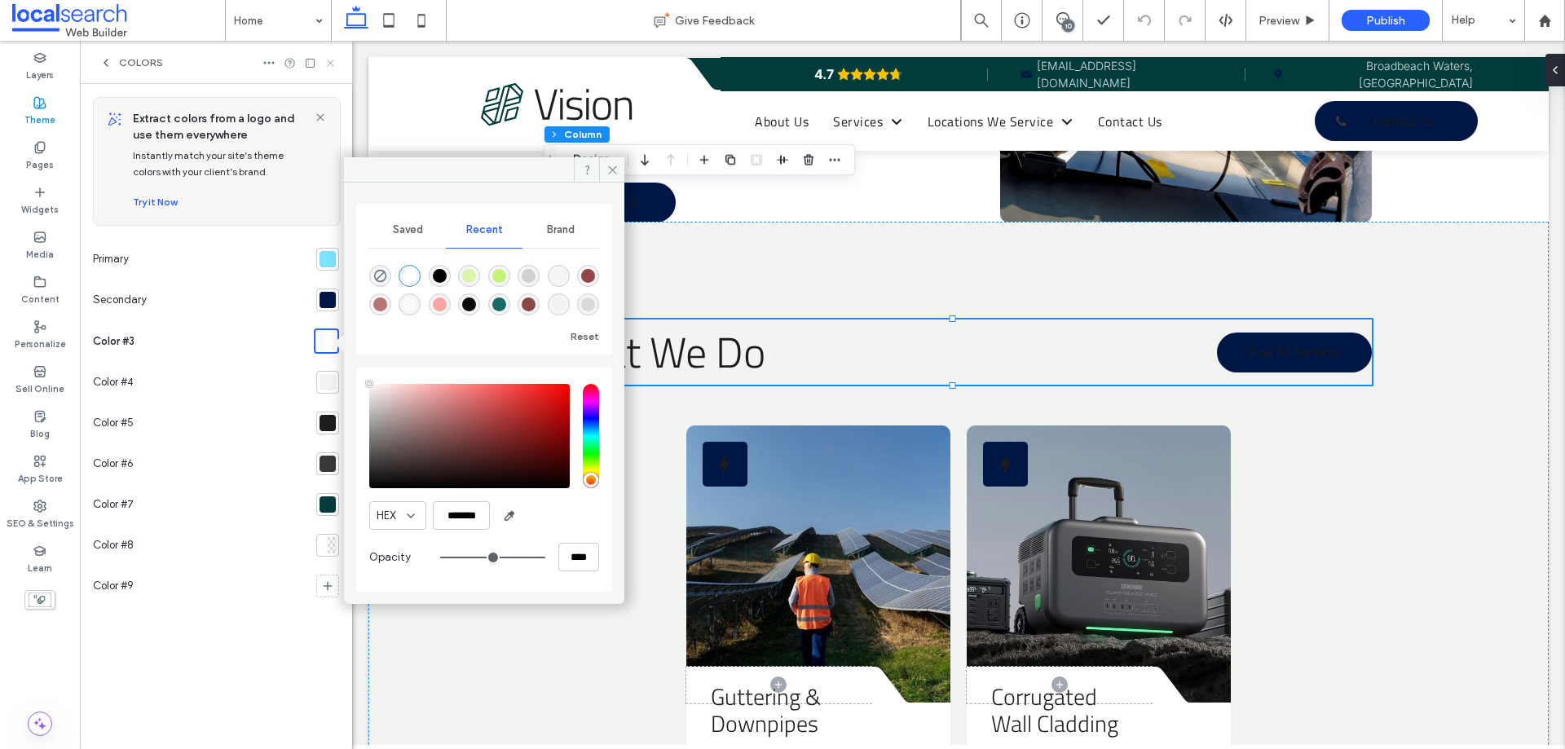
click at [331, 67] on icon at bounding box center [330, 63] width 12 height 12
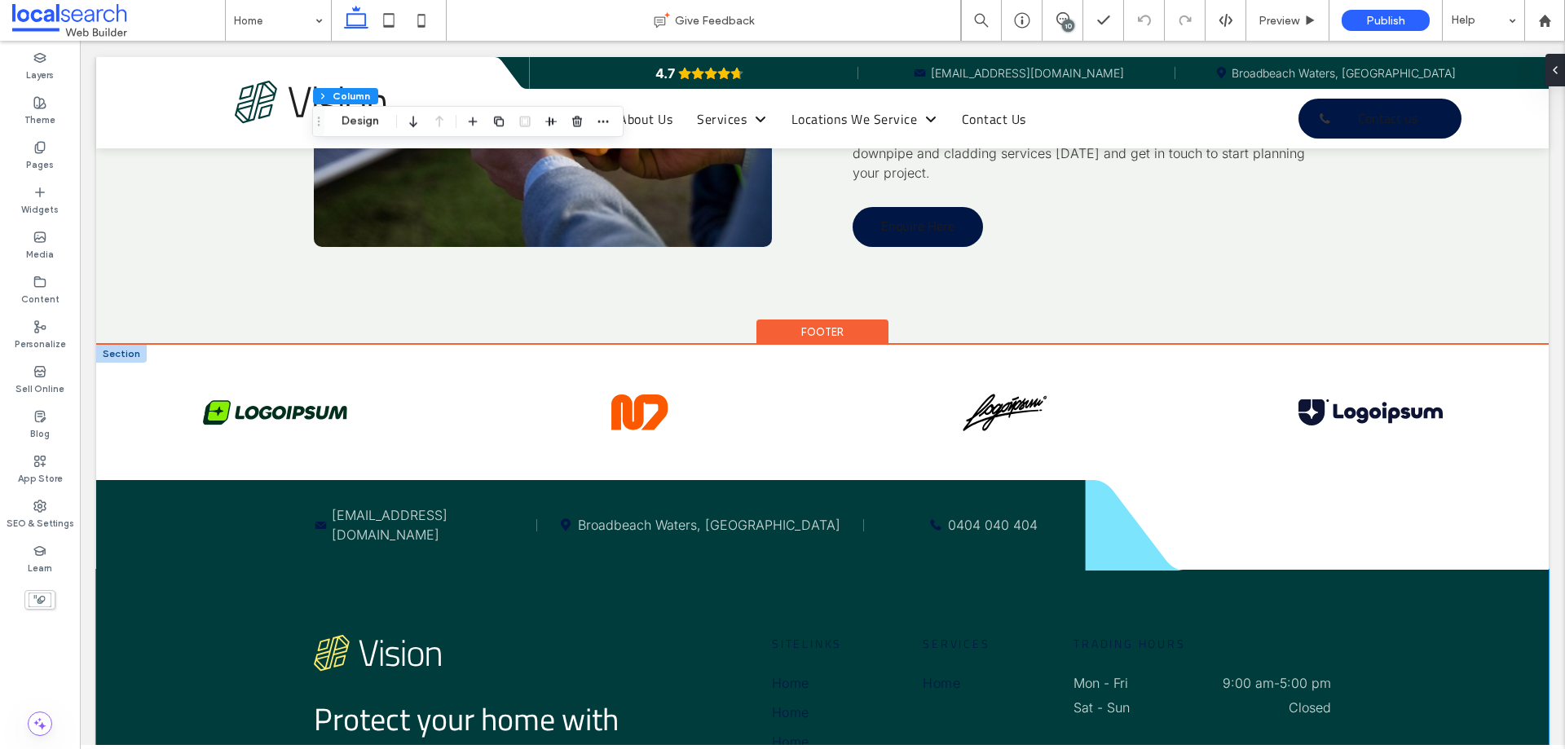
scroll to position [3827, 0]
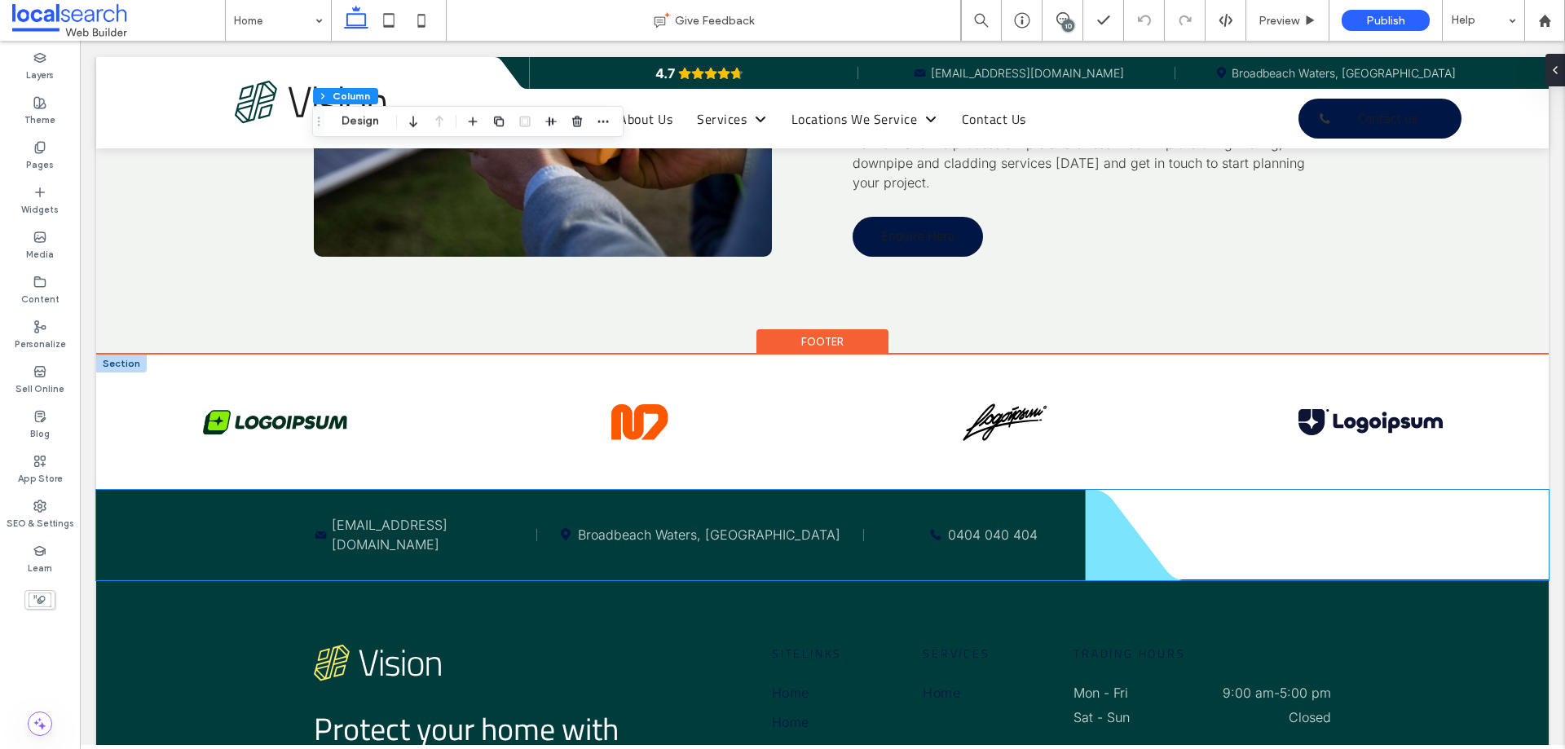
click at [1131, 490] on icon at bounding box center [1144, 535] width 117 height 90
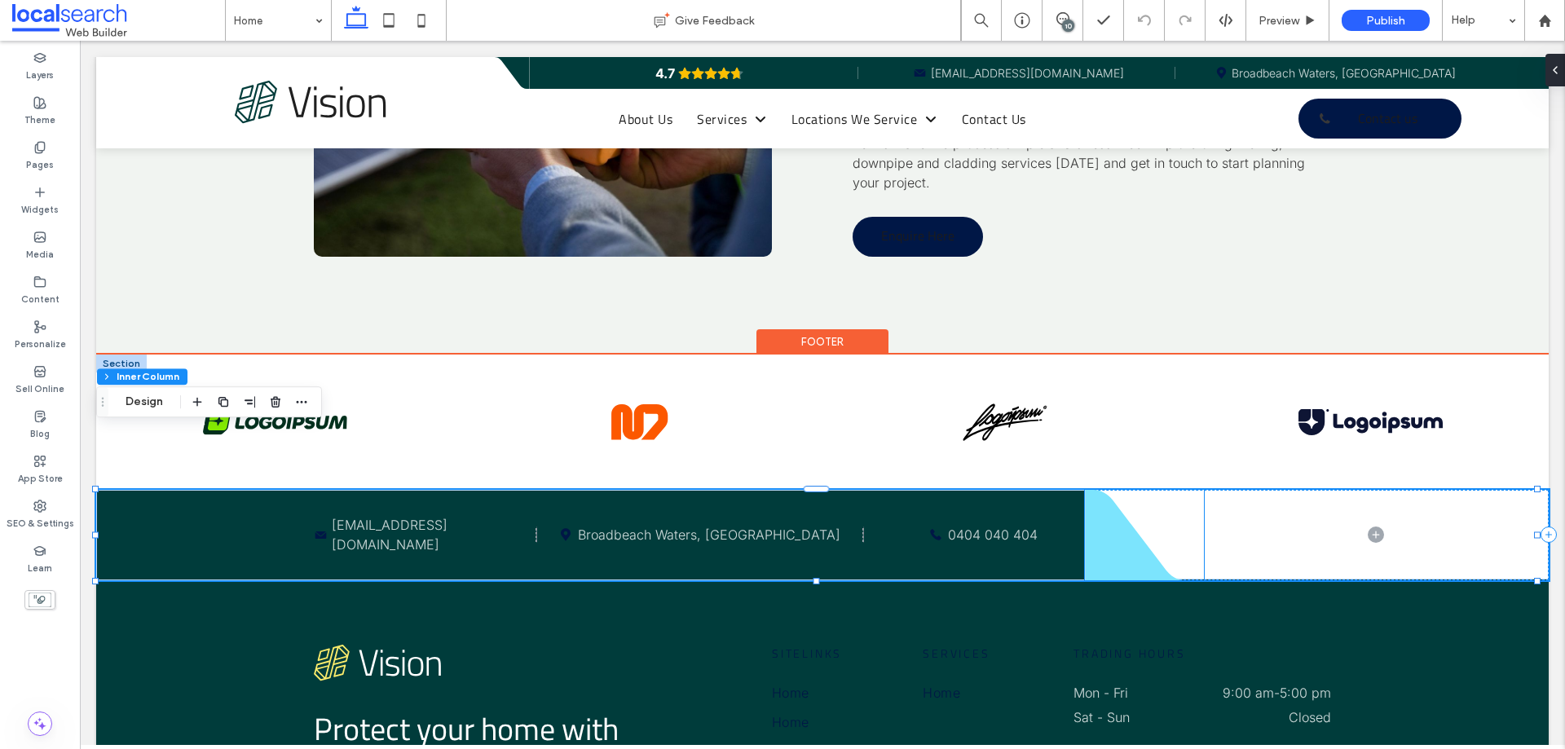
click at [1138, 490] on icon at bounding box center [1144, 535] width 119 height 90
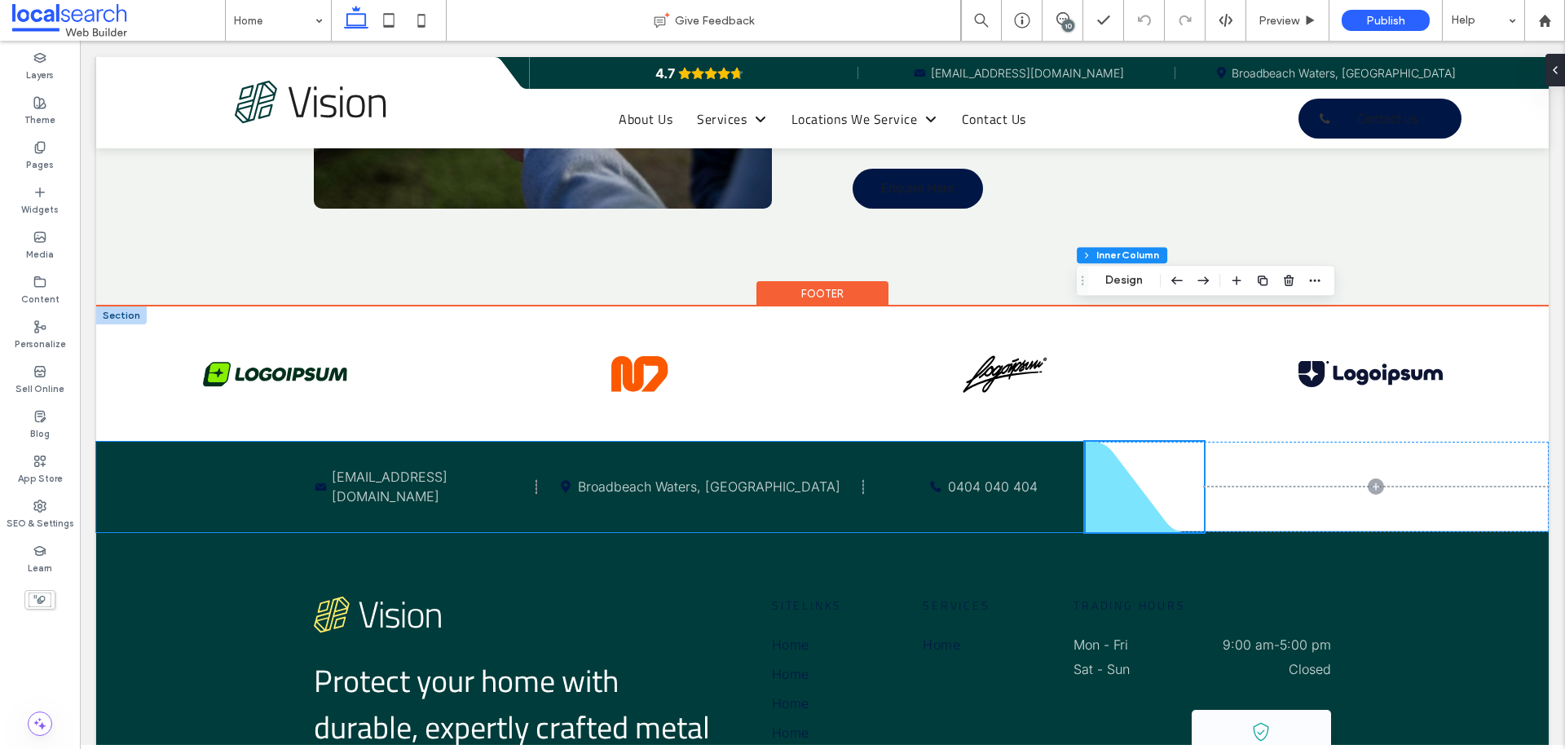
scroll to position [3746, 0]
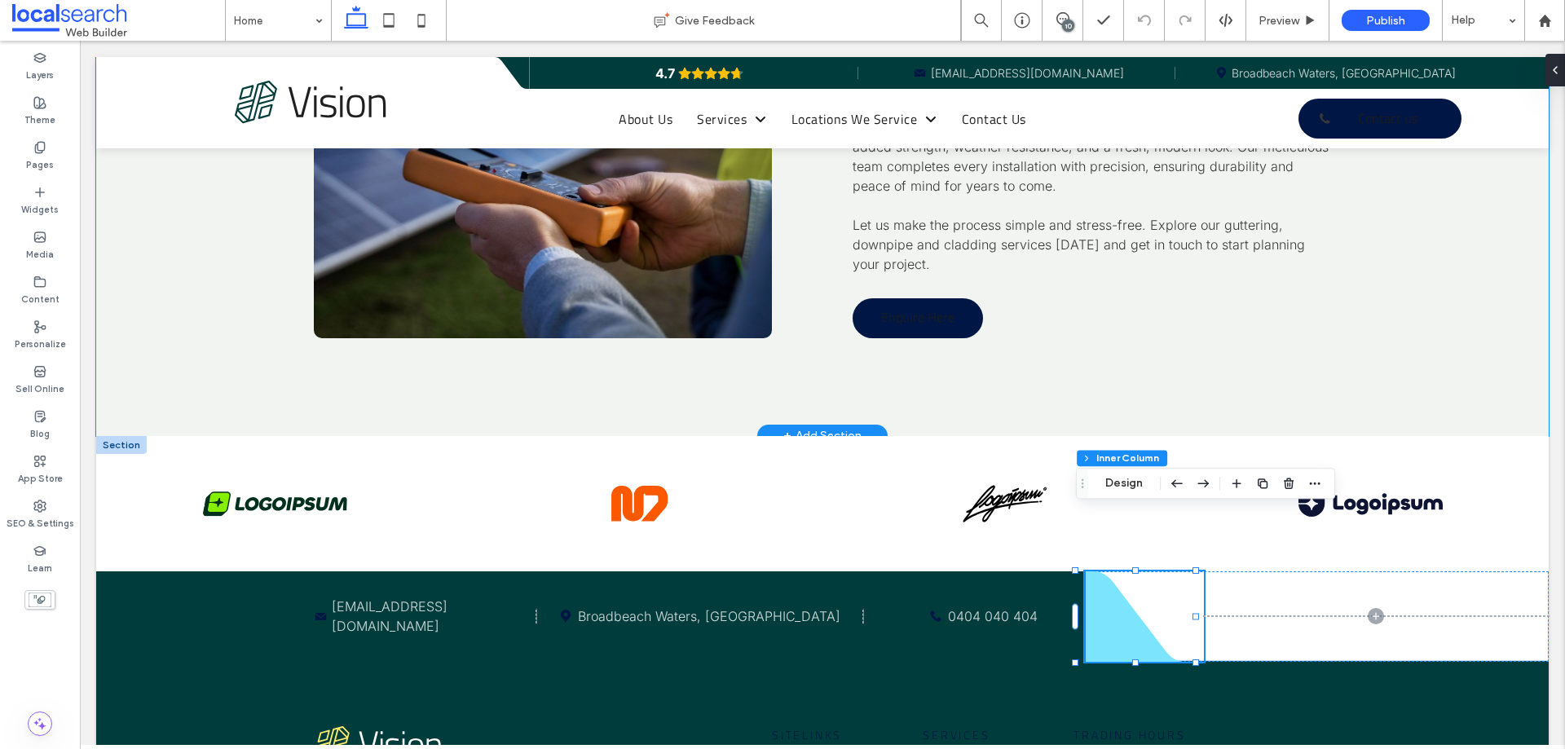
click at [1051, 336] on div "Details That Make the Difference If you want a home that’s protected and looks …" at bounding box center [822, 115] width 1453 height 641
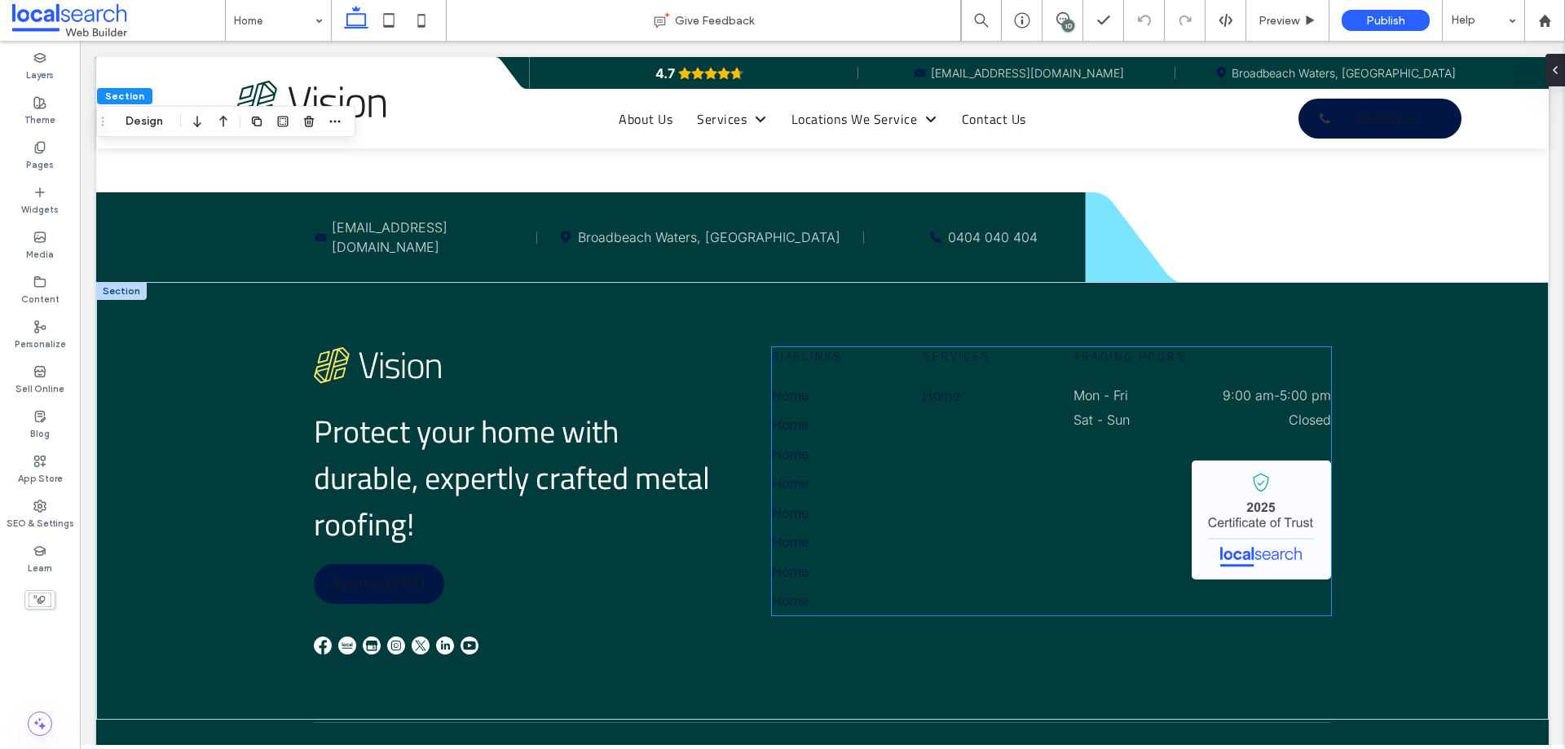
scroll to position [4154, 0]
